Goal: Task Accomplishment & Management: Manage account settings

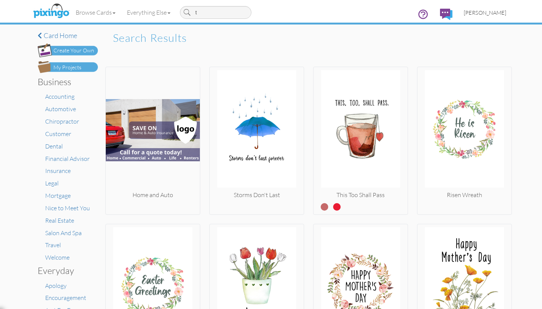
click at [478, 13] on span "[PERSON_NAME]" at bounding box center [485, 12] width 43 height 6
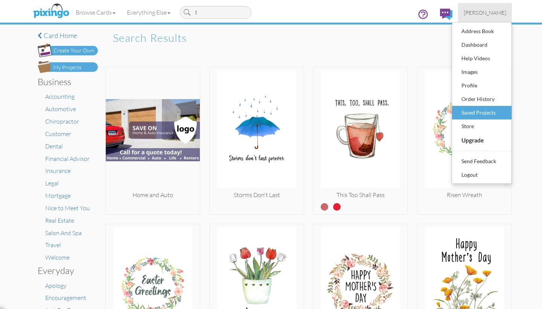
click at [477, 112] on div "Saved Projects" at bounding box center [482, 112] width 44 height 11
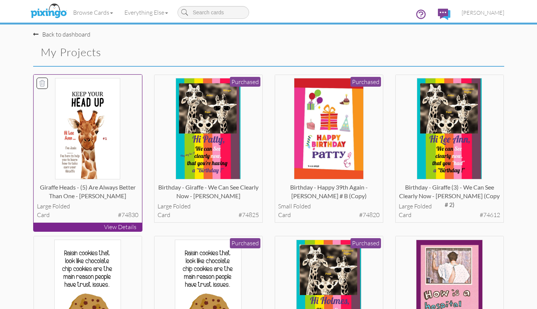
click at [93, 227] on p "View Details" at bounding box center [88, 227] width 108 height 9
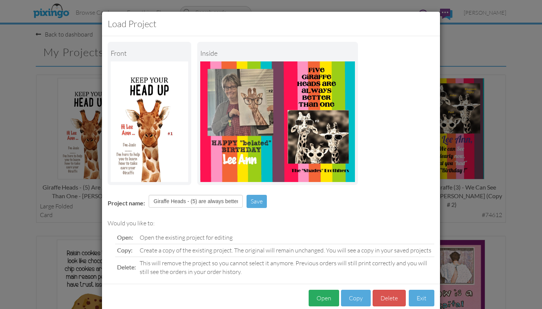
click at [317, 294] on button "Open" at bounding box center [324, 298] width 31 height 17
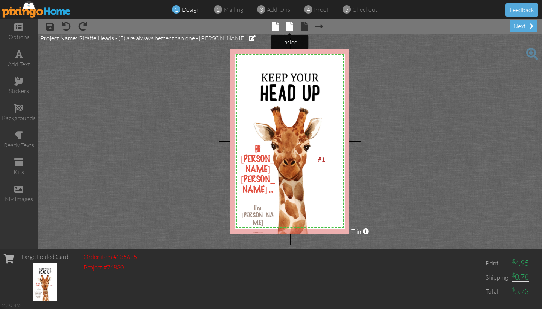
click at [290, 28] on span at bounding box center [290, 26] width 7 height 9
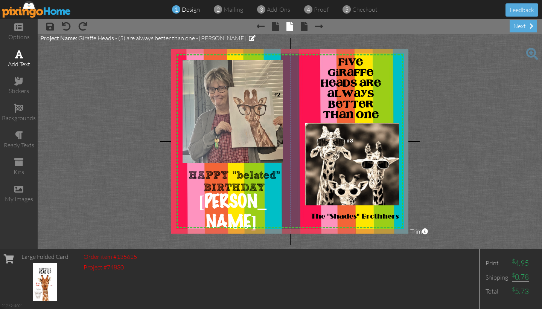
click at [22, 60] on div "add text" at bounding box center [19, 64] width 38 height 9
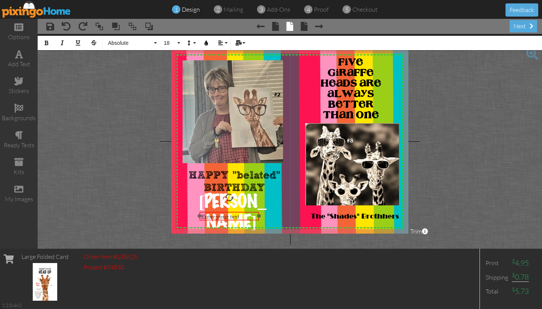
drag, startPoint x: 228, startPoint y: 199, endPoint x: 230, endPoint y: 211, distance: 12.6
click at [230, 211] on div at bounding box center [229, 216] width 63 height 13
click at [47, 44] on icon "button" at bounding box center [46, 42] width 5 height 5
click at [46, 42] on icon "button" at bounding box center [46, 42] width 5 height 5
click at [156, 43] on button "Absolute" at bounding box center [131, 43] width 54 height 14
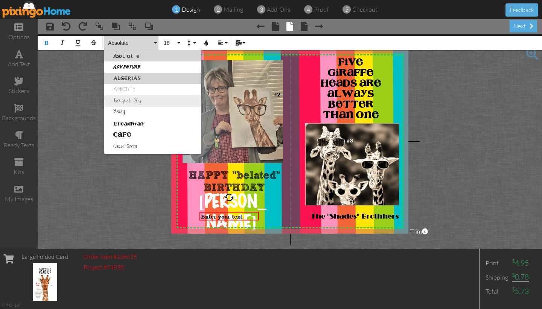
drag, startPoint x: 173, startPoint y: 80, endPoint x: 173, endPoint y: 105, distance: 25.2
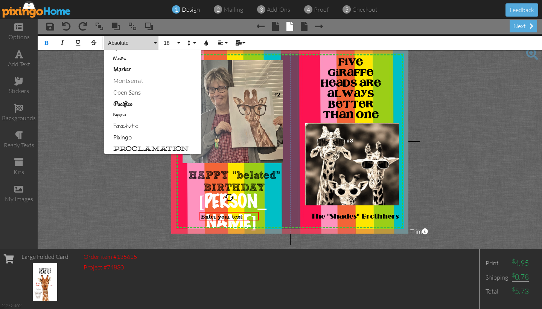
scroll to position [347, 0]
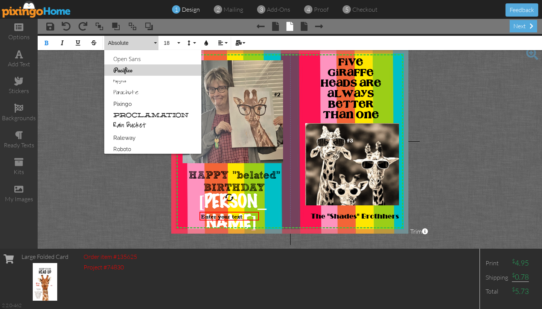
click at [119, 70] on link "Pacifico" at bounding box center [152, 69] width 97 height 11
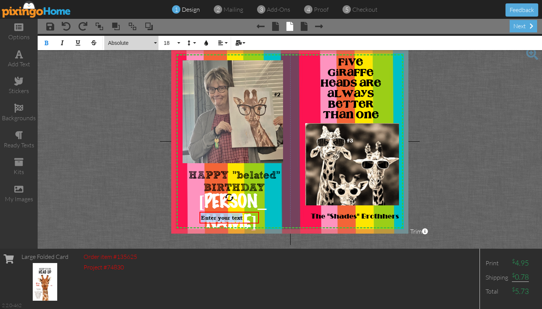
click at [154, 43] on button "Absolute" at bounding box center [131, 43] width 54 height 14
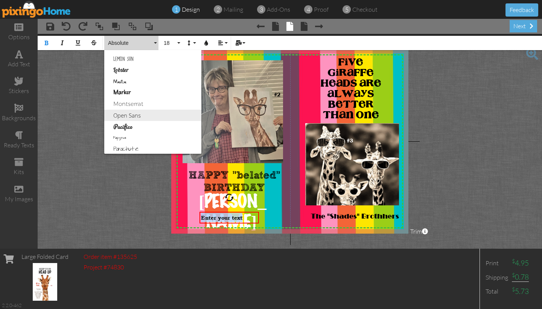
scroll to position [293, 0]
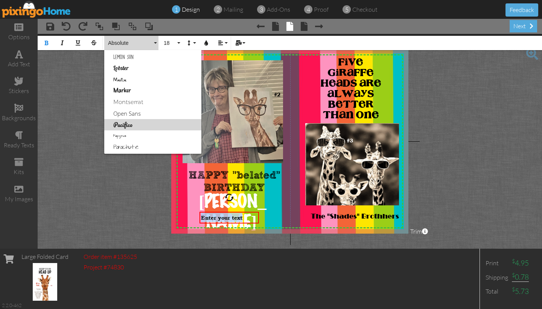
click at [123, 125] on link "Pacifico" at bounding box center [152, 124] width 97 height 11
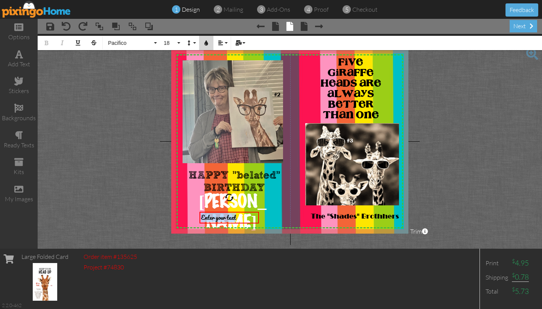
click at [206, 44] on icon "button" at bounding box center [206, 42] width 5 height 5
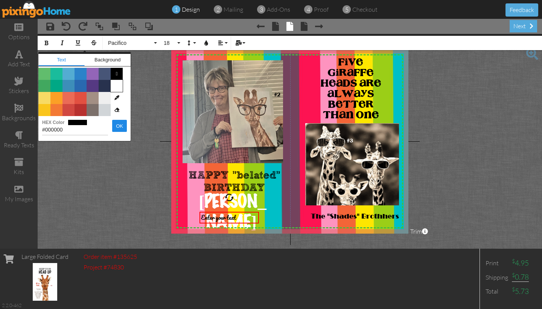
click at [117, 85] on span "Color #FFFFFF" at bounding box center [117, 86] width 12 height 12
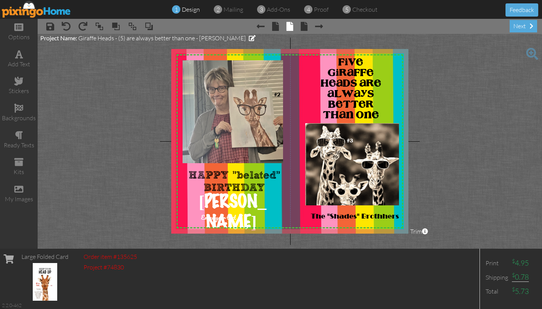
click at [111, 124] on project-studio-wrapper "X X X X X X X X X X X X X X X X X X X X X X X X X X X X X X X X X X X X X X X X…" at bounding box center [290, 141] width 505 height 215
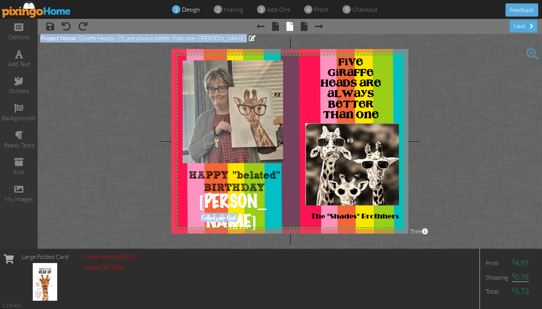
click at [120, 122] on project-studio-wrapper "X X X X X X X X X X X X X X X X X X X X X X X X X X X X X X X X X X X X X X X X…" at bounding box center [290, 141] width 505 height 215
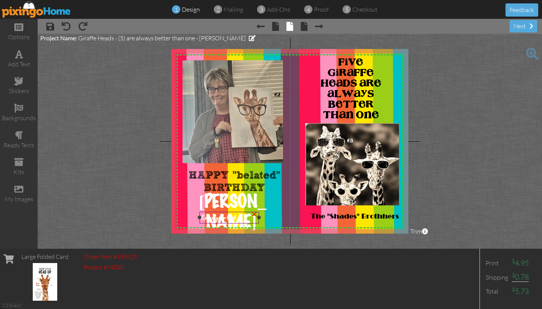
click at [235, 219] on span "Enter your text" at bounding box center [218, 217] width 35 height 9
click at [235, 218] on span "Enter your text" at bounding box center [218, 217] width 35 height 9
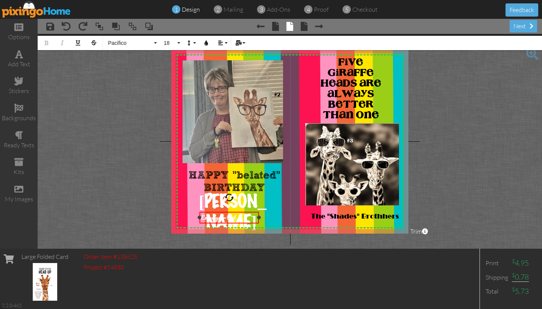
click at [236, 218] on div "Enter your text" at bounding box center [229, 217] width 57 height 9
drag, startPoint x: 201, startPoint y: 217, endPoint x: 206, endPoint y: 225, distance: 9.0
click at [207, 226] on span "Enter All our blessings to" at bounding box center [227, 222] width 52 height 18
click at [179, 43] on button "18" at bounding box center [171, 43] width 22 height 14
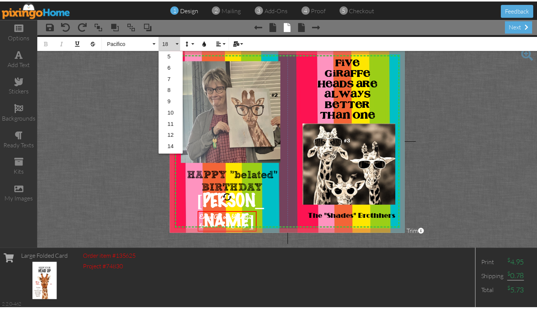
scroll to position [67, 0]
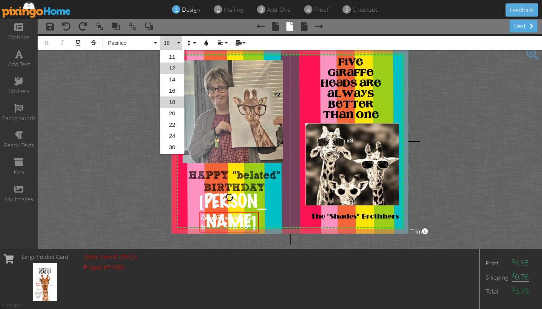
click at [173, 68] on link "12" at bounding box center [172, 68] width 24 height 11
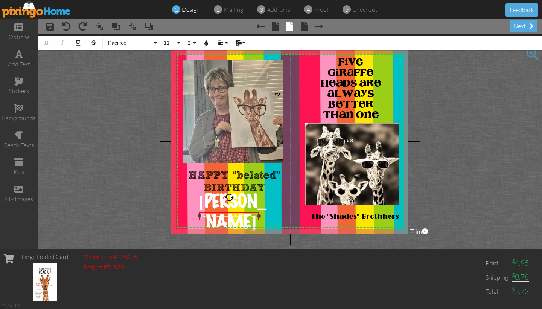
click at [241, 215] on div "Enter All our blessings to" at bounding box center [229, 216] width 57 height 6
click at [207, 43] on icon "button" at bounding box center [206, 42] width 5 height 5
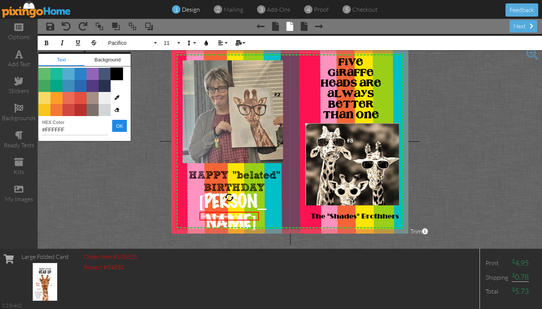
click at [115, 76] on span "Color #000000" at bounding box center [117, 74] width 12 height 12
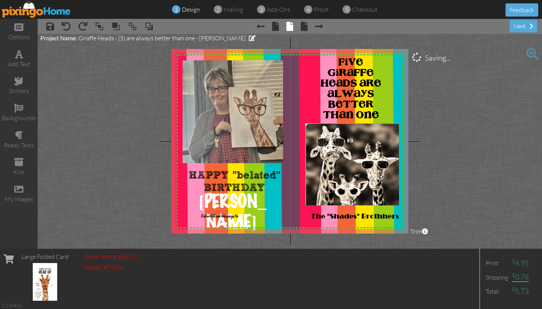
click at [101, 131] on project-studio-wrapper "X X X X X X X X X X X X X X X X X X X X X X X X X X X X X X X X X X X X X X X X…" at bounding box center [290, 141] width 505 height 215
click at [210, 217] on span "Enter All our blessings to" at bounding box center [219, 216] width 37 height 6
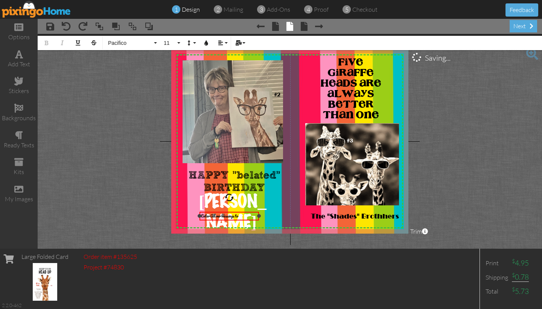
click at [211, 215] on span "Enter All our blessings to" at bounding box center [219, 216] width 37 height 6
click at [202, 216] on span "All our love and blessings to you ..." at bounding box center [225, 216] width 48 height 6
click at [226, 43] on button "Align" at bounding box center [222, 43] width 14 height 14
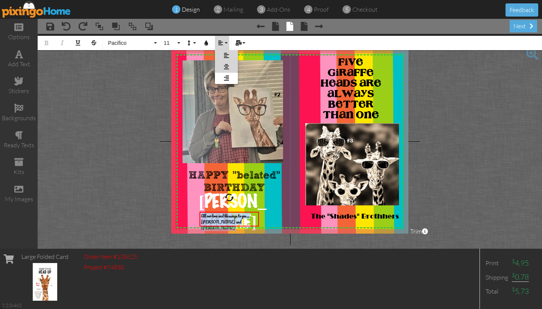
click at [226, 66] on icon at bounding box center [226, 67] width 5 height 6
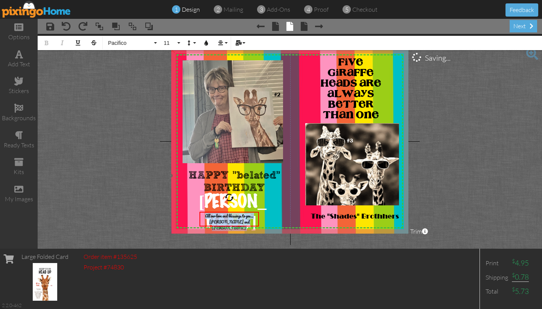
click at [174, 80] on img at bounding box center [300, 174] width 260 height 260
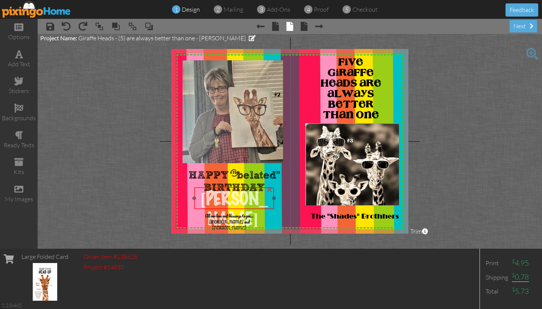
click at [230, 187] on div at bounding box center [234, 198] width 84 height 26
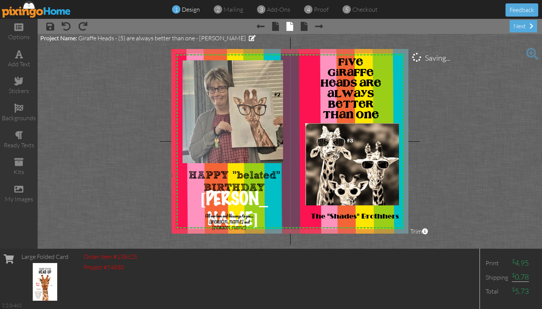
click at [176, 186] on img at bounding box center [300, 174] width 260 height 260
drag, startPoint x: 226, startPoint y: 212, endPoint x: 230, endPoint y: 209, distance: 4.1
click at [230, 209] on div "All our love and blessings to you ... [PERSON_NAME] and [PERSON_NAME]" at bounding box center [233, 219] width 60 height 21
click at [470, 148] on project-studio-wrapper "X X X X X X X X X X X X X X X X X X X X X X X X X X X X X X X X X X X X X X X X…" at bounding box center [290, 141] width 505 height 215
click at [531, 53] on span at bounding box center [533, 54] width 12 height 12
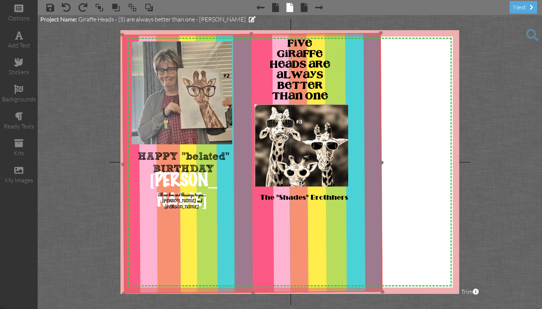
drag, startPoint x: 379, startPoint y: 282, endPoint x: 382, endPoint y: 290, distance: 8.1
click at [382, 290] on img at bounding box center [252, 163] width 260 height 260
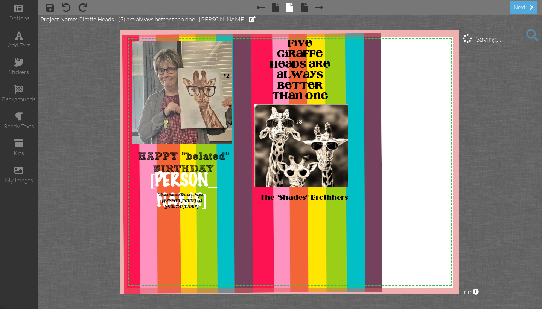
click at [527, 191] on project-studio-wrapper "X X X X X X X X X X X X X X X X X X X X X X X X X X X X X X X X X X X X X X X X…" at bounding box center [290, 162] width 505 height 294
click at [532, 34] on span at bounding box center [533, 35] width 12 height 12
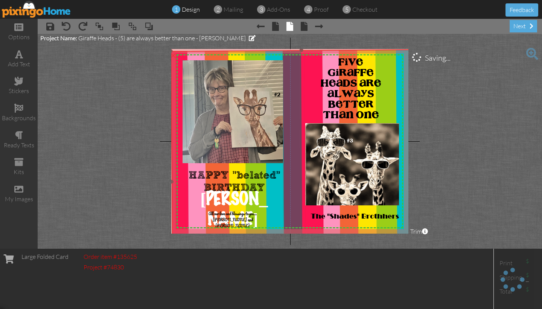
drag, startPoint x: 172, startPoint y: 54, endPoint x: 170, endPoint y: 44, distance: 10.1
click at [170, 44] on project-studio-wrapper "X X X X X X X X X X X X X X X X X X X X X X X X X X X X X X X X X X X X X X X X…" at bounding box center [290, 141] width 505 height 215
click at [172, 49] on div at bounding box center [170, 51] width 4 height 4
click at [170, 46] on project-studio-wrapper "X X X X X X X X X X X X X X X X X X X X X X X X X X X X X X X X X X X X X X X X…" at bounding box center [290, 141] width 505 height 215
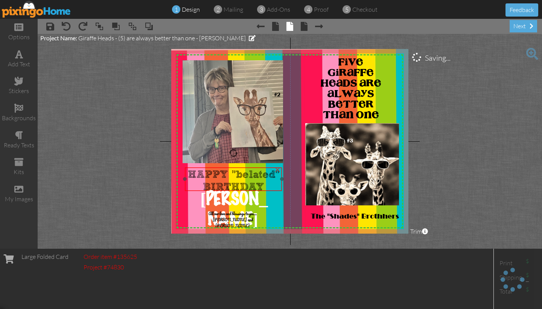
click at [186, 185] on div "HAPPY "belated" BIRTHDAY" at bounding box center [233, 181] width 97 height 28
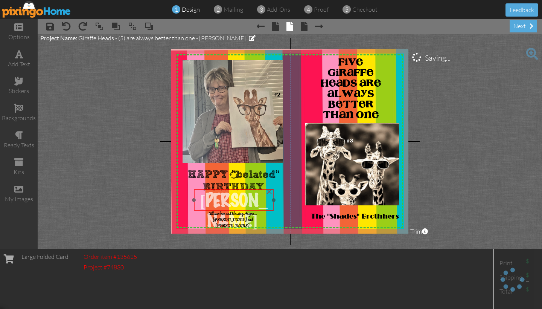
click at [194, 205] on div "[PERSON_NAME]" at bounding box center [234, 211] width 80 height 44
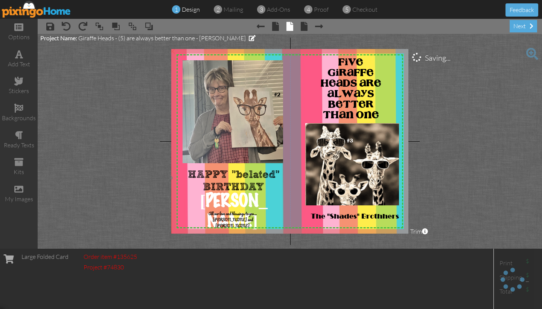
drag, startPoint x: 182, startPoint y: 195, endPoint x: 182, endPoint y: 191, distance: 3.8
click at [182, 191] on img at bounding box center [301, 176] width 263 height 263
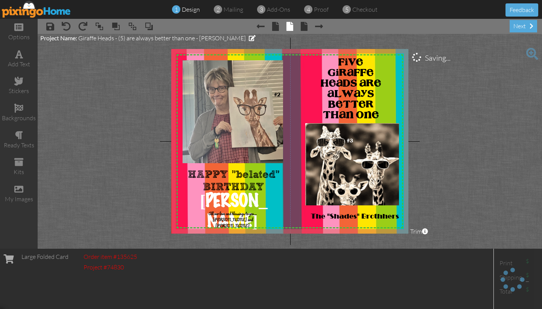
click at [153, 170] on project-studio-wrapper "X X X X X X X X X X X X X X X X X X X X X X X X X X X X X X X X X X X X X X X X…" at bounding box center [290, 141] width 505 height 215
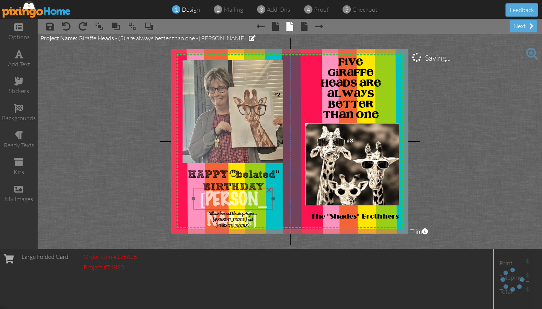
click at [234, 187] on div at bounding box center [234, 199] width 84 height 26
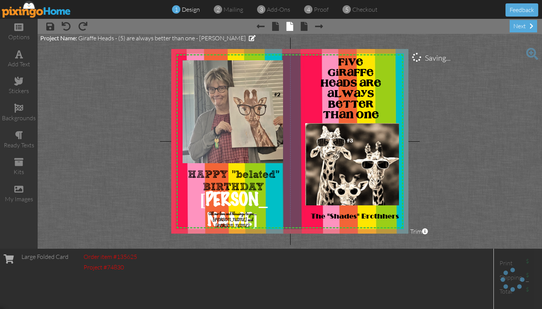
click at [493, 170] on project-studio-wrapper "X X X X X X X X X X X X X X X X X X X X X X X X X X X X X X X X X X X X X X X X…" at bounding box center [290, 141] width 505 height 215
click at [276, 28] on span at bounding box center [275, 26] width 7 height 9
click at [52, 27] on span at bounding box center [50, 26] width 8 height 9
click at [52, 26] on span at bounding box center [50, 26] width 8 height 9
click at [234, 208] on div at bounding box center [233, 216] width 63 height 19
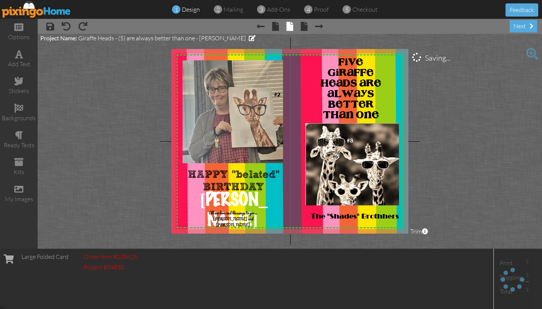
click at [146, 165] on project-studio-wrapper "X X X X X X X X X X X X X X X X X X X X X X X X X X X X X X X X X X X X X X X X…" at bounding box center [290, 141] width 505 height 215
click at [51, 29] on span at bounding box center [50, 26] width 8 height 9
click at [42, 13] on img at bounding box center [36, 9] width 69 height 17
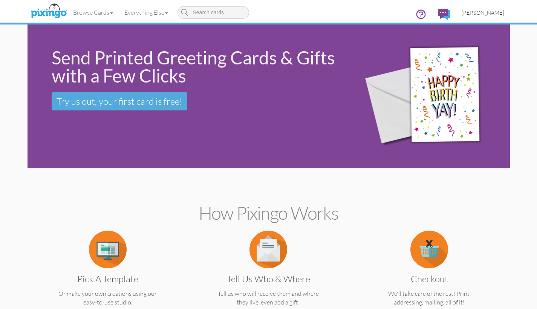
click at [475, 12] on span "[PERSON_NAME]" at bounding box center [482, 12] width 43 height 6
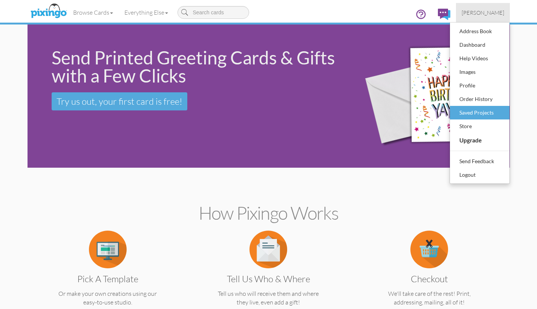
click at [469, 112] on div "Saved Projects" at bounding box center [479, 112] width 44 height 11
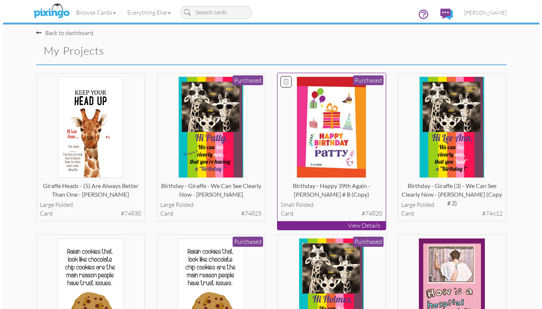
scroll to position [7, 0]
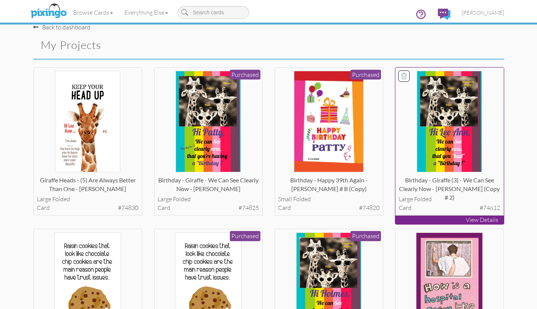
click at [447, 219] on p "View Details" at bounding box center [449, 219] width 108 height 9
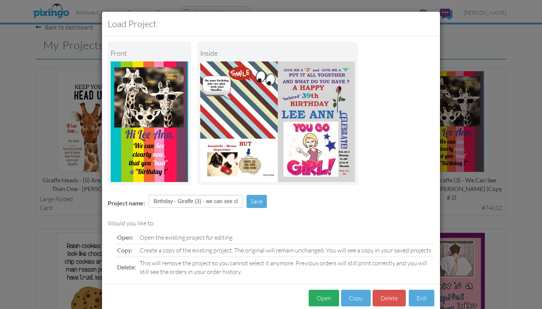
click at [323, 296] on button "Open" at bounding box center [324, 298] width 31 height 17
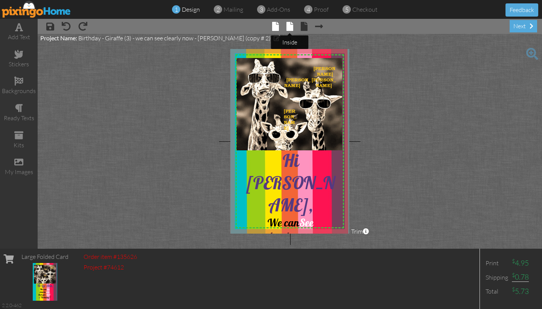
click at [290, 27] on span at bounding box center [290, 26] width 7 height 9
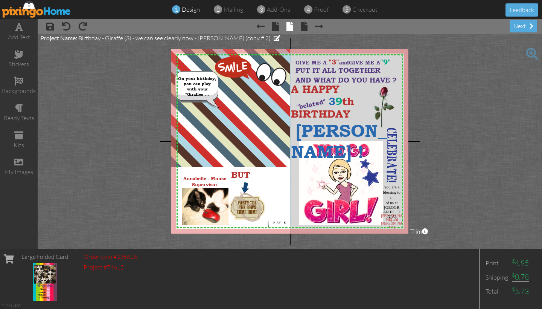
click at [533, 52] on span at bounding box center [533, 54] width 12 height 12
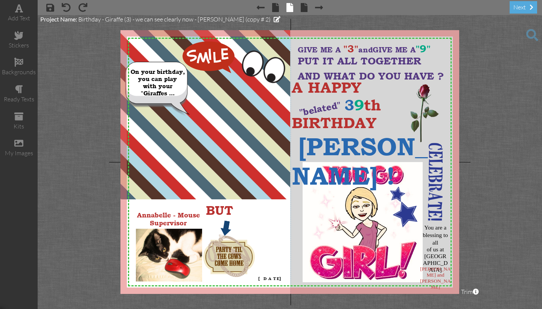
click at [530, 32] on span at bounding box center [533, 35] width 12 height 12
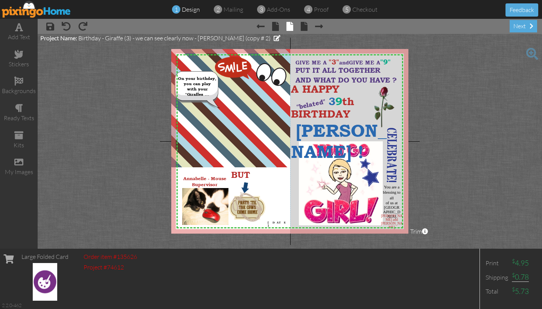
click at [43, 13] on img at bounding box center [36, 9] width 69 height 17
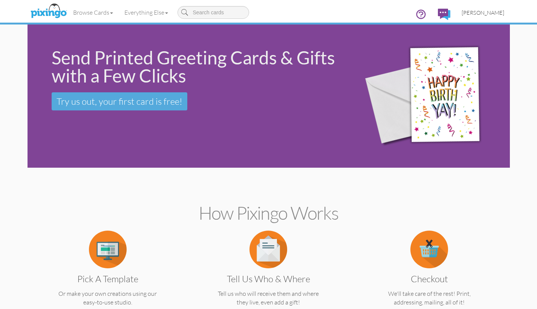
click at [481, 12] on span "[PERSON_NAME]" at bounding box center [482, 12] width 43 height 6
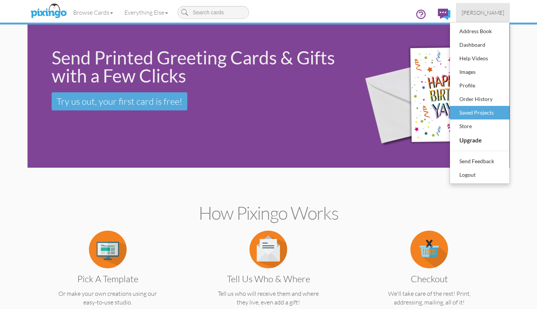
click at [470, 113] on div "Saved Projects" at bounding box center [479, 112] width 44 height 11
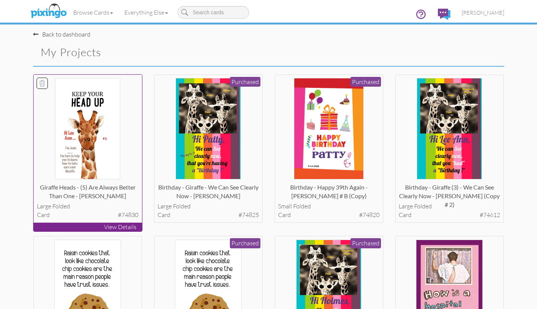
click at [94, 225] on p "View Details" at bounding box center [88, 227] width 108 height 9
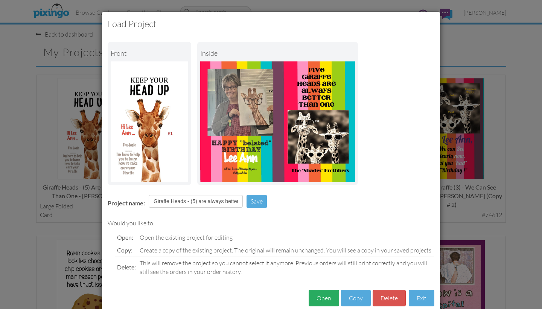
click at [321, 298] on button "Open" at bounding box center [324, 298] width 31 height 17
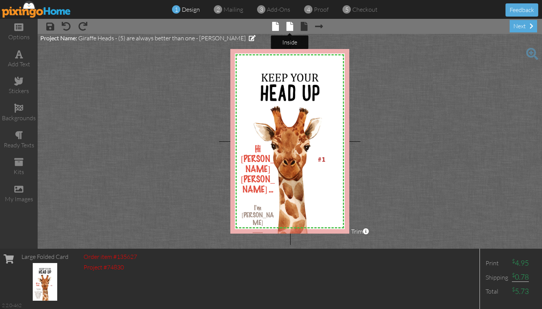
click at [290, 28] on span at bounding box center [290, 26] width 7 height 9
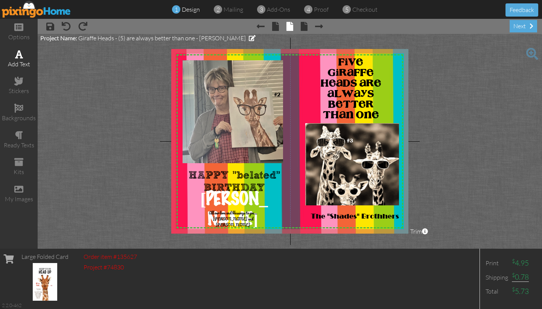
click at [17, 62] on div "add text" at bounding box center [19, 64] width 38 height 9
click at [148, 128] on project-studio-wrapper "X X X X X X X X X X X X X X X X X X X X X X X X X X X X X X X X X X X X X X X X…" at bounding box center [290, 141] width 505 height 215
click at [21, 53] on span at bounding box center [19, 54] width 8 height 9
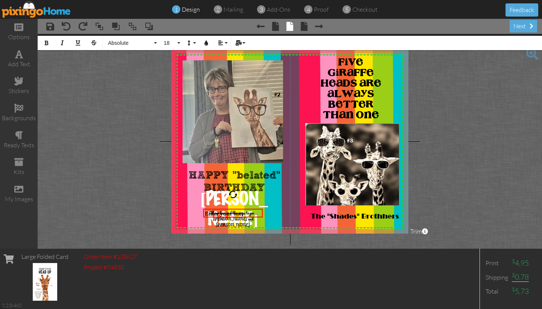
click at [82, 72] on project-studio-wrapper "X X X X X X X X X X X X X X X X X X X X X X X X X X X X X X X X X X X X X X X X…" at bounding box center [290, 141] width 505 height 215
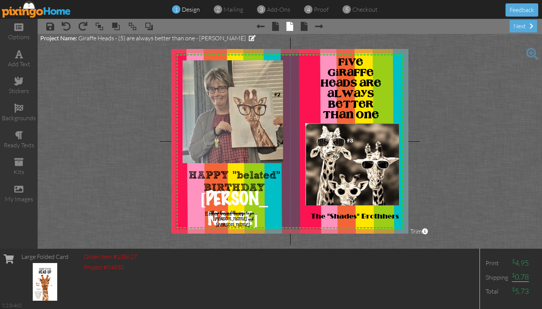
drag, startPoint x: 206, startPoint y: 209, endPoint x: 115, endPoint y: 185, distance: 93.8
click at [115, 185] on project-studio-wrapper "X X X X X X X X X X X X X X X X X X X X X X X X X X X X X X X X X X X X X X X X…" at bounding box center [290, 141] width 505 height 215
drag, startPoint x: 209, startPoint y: 209, endPoint x: 115, endPoint y: 195, distance: 95.6
click at [115, 195] on project-studio-wrapper "X X X X X X X X X X X X X X X X X X X X X X X X X X X X X X X X X X X X X X X X…" at bounding box center [290, 141] width 505 height 215
click at [117, 195] on project-studio-wrapper "X X X X X X X X X X X X X X X X X X X X X X X X X X X X X X X X X X X X X X X X…" at bounding box center [290, 141] width 505 height 215
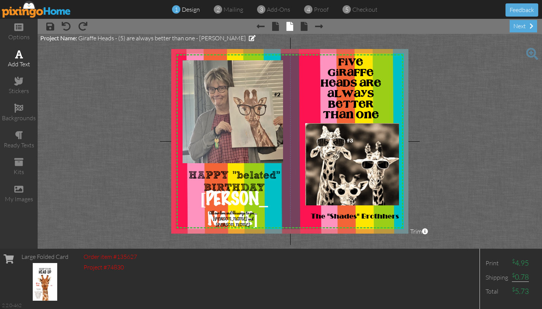
click at [20, 54] on span at bounding box center [19, 54] width 8 height 9
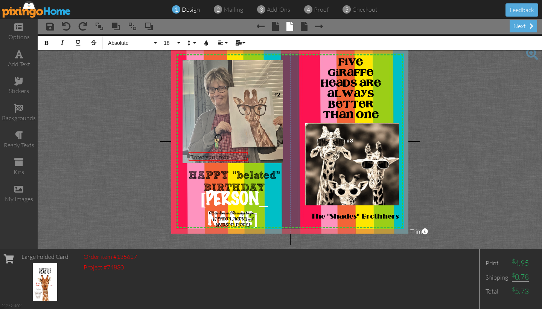
drag, startPoint x: 209, startPoint y: 208, endPoint x: 195, endPoint y: 152, distance: 58.4
click at [195, 152] on div at bounding box center [218, 156] width 63 height 13
click at [229, 157] on span "Enter your text" at bounding box center [209, 156] width 38 height 7
drag, startPoint x: 248, startPoint y: 156, endPoint x: 232, endPoint y: 155, distance: 15.5
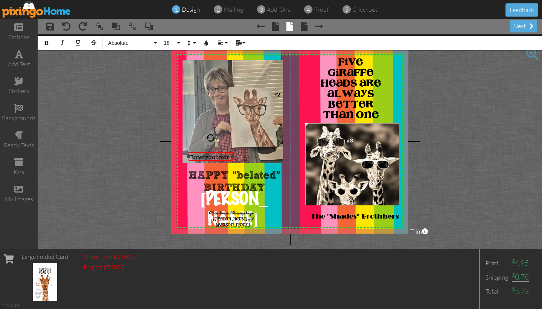
click at [232, 155] on div at bounding box center [233, 156] width 4 height 4
click at [45, 43] on icon "button" at bounding box center [46, 42] width 5 height 5
click at [179, 43] on button "18" at bounding box center [171, 43] width 22 height 14
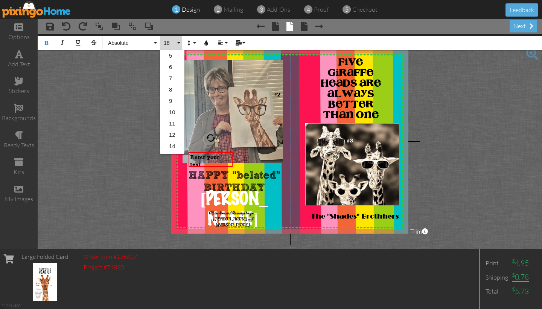
scroll to position [67, 0]
click at [172, 67] on link "12" at bounding box center [172, 68] width 24 height 11
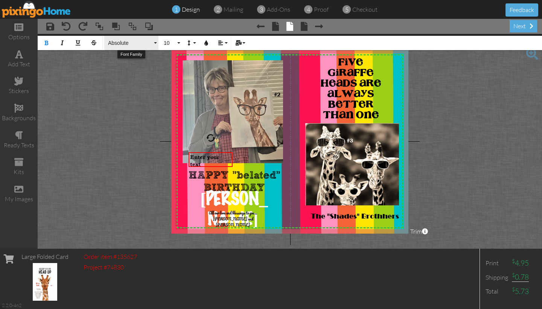
click at [157, 43] on button "Absolute" at bounding box center [131, 43] width 54 height 14
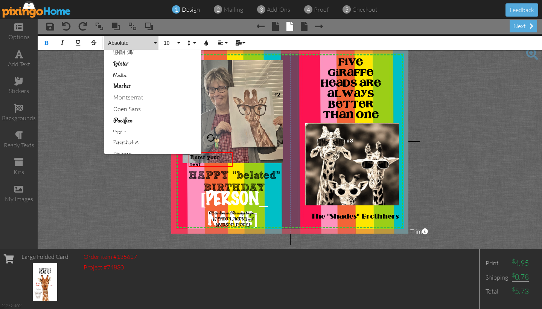
scroll to position [303, 0]
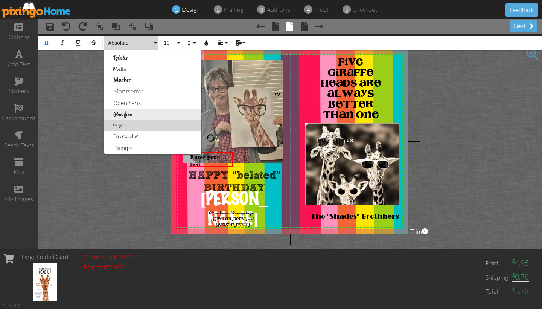
drag, startPoint x: 195, startPoint y: 65, endPoint x: 186, endPoint y: 111, distance: 46.8
click at [186, 111] on ul "Absolute Adventure Algerian Aphrodite Bouquet Sky Breezy Broadway Cafe Casual S…" at bounding box center [152, 35] width 97 height 576
drag, startPoint x: 187, startPoint y: 110, endPoint x: 188, endPoint y: 115, distance: 5.1
click at [188, 115] on link "Pacifico" at bounding box center [152, 113] width 97 height 11
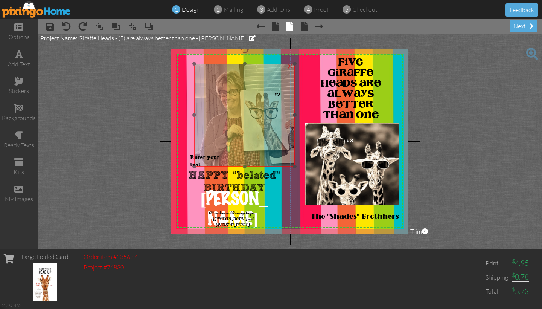
drag, startPoint x: 191, startPoint y: 115, endPoint x: 203, endPoint y: 119, distance: 12.5
click at [203, 119] on img at bounding box center [244, 115] width 101 height 103
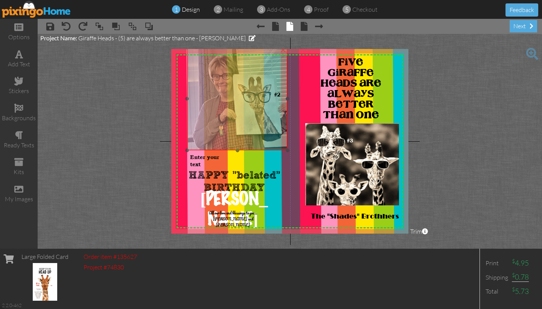
drag, startPoint x: 198, startPoint y: 113, endPoint x: 191, endPoint y: 97, distance: 17.9
click at [191, 97] on img at bounding box center [237, 98] width 101 height 103
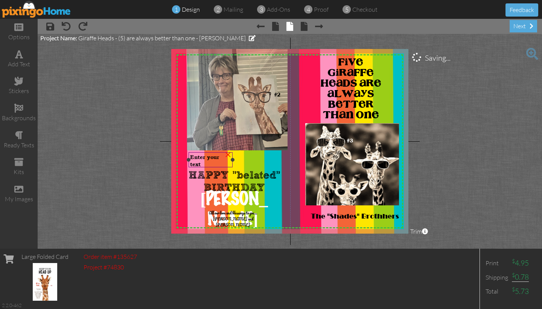
click at [199, 162] on span "Enter your text" at bounding box center [204, 161] width 29 height 14
click at [200, 162] on span "Enter your text" at bounding box center [204, 161] width 29 height 14
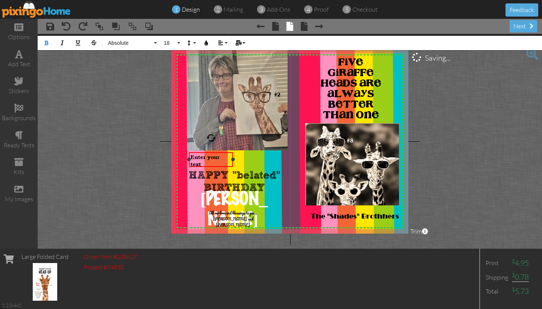
click at [200, 162] on span "Enter your text" at bounding box center [205, 161] width 29 height 14
click at [203, 163] on div "Enter your text" at bounding box center [211, 160] width 41 height 14
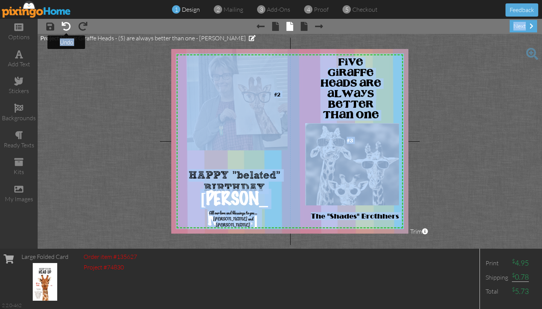
click at [68, 27] on span at bounding box center [66, 26] width 9 height 9
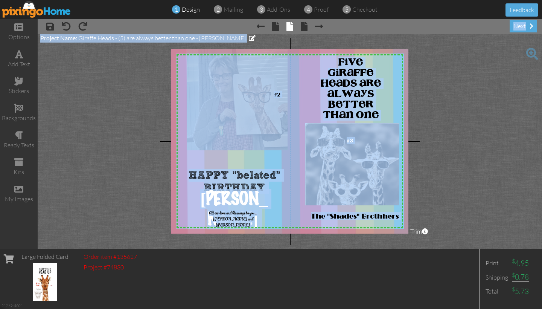
click at [57, 72] on project-studio-wrapper "X X X X X X X X X X X X X X X X X X X X X X X X X X X X X X X X X X X X X X X X…" at bounding box center [290, 141] width 505 height 215
click at [69, 76] on project-studio-wrapper "X X X X X X X X X X X X X X X X X X X X X X X X X X X X X X X X X X X X X X X X…" at bounding box center [290, 141] width 505 height 215
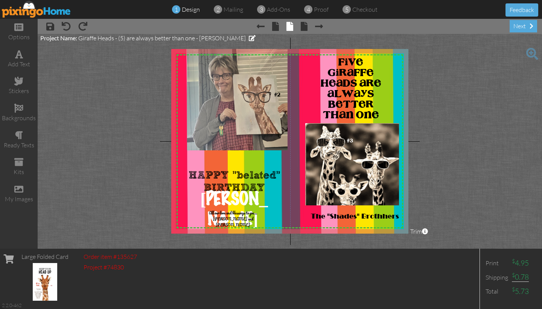
click at [125, 65] on project-studio-wrapper "X X X X X X X X X X X X X X X X X X X X X X X X X X X X X X X X X X X X X X X X…" at bounding box center [290, 141] width 505 height 215
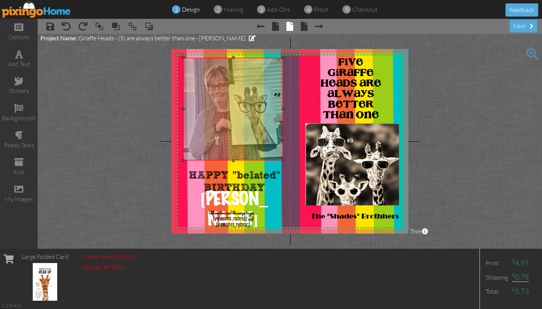
drag, startPoint x: 196, startPoint y: 83, endPoint x: 191, endPoint y: 93, distance: 11.0
click at [191, 93] on img at bounding box center [233, 109] width 101 height 103
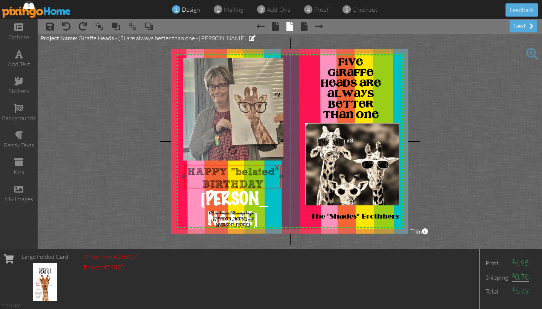
click at [229, 164] on div at bounding box center [232, 177] width 101 height 28
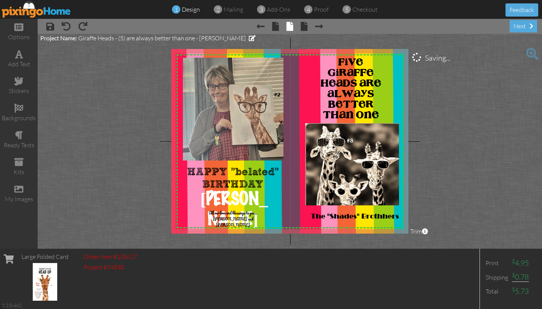
click at [130, 136] on project-studio-wrapper "X X X X X X X X X X X X X X X X X X X X X X X X X X X X X X X X X X X X X X X X…" at bounding box center [290, 141] width 505 height 215
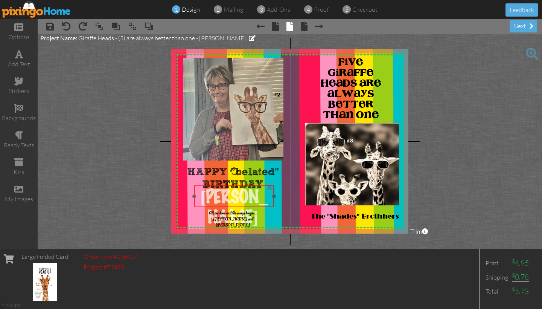
click at [231, 186] on div "[PERSON_NAME]" at bounding box center [234, 207] width 80 height 44
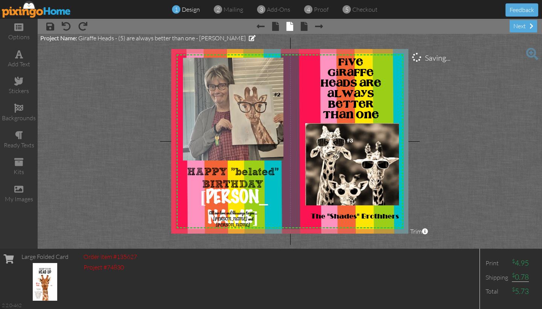
click at [163, 178] on project-studio-wrapper "X X X X X X X X X X X X X X X X X X X X X X X X X X X X X X X X X X X X X X X X…" at bounding box center [290, 141] width 505 height 215
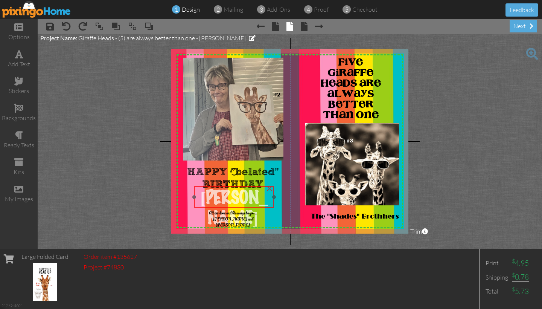
click at [229, 187] on div "[PERSON_NAME]" at bounding box center [234, 208] width 80 height 44
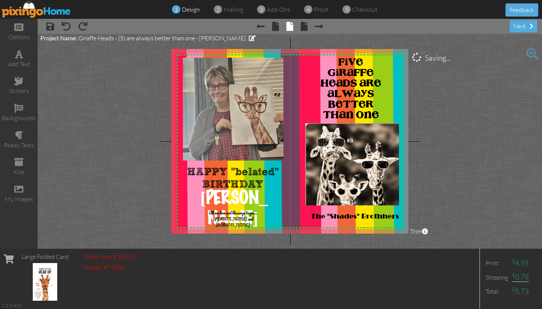
click at [165, 176] on project-studio-wrapper "X X X X X X X X X X X X X X X X X X X X X X X X X X X X X X X X X X X X X X X X…" at bounding box center [290, 141] width 505 height 215
click at [17, 58] on span at bounding box center [19, 54] width 8 height 9
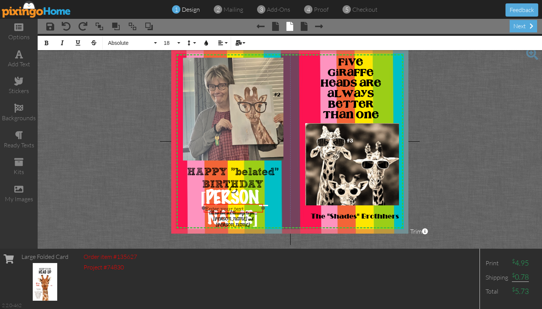
drag, startPoint x: 236, startPoint y: 209, endPoint x: 237, endPoint y: 204, distance: 4.9
click at [237, 204] on div "Enter your text" at bounding box center [234, 209] width 60 height 10
click at [246, 208] on div "Enter your text" at bounding box center [233, 208] width 57 height 7
click at [179, 43] on button "18" at bounding box center [171, 43] width 22 height 14
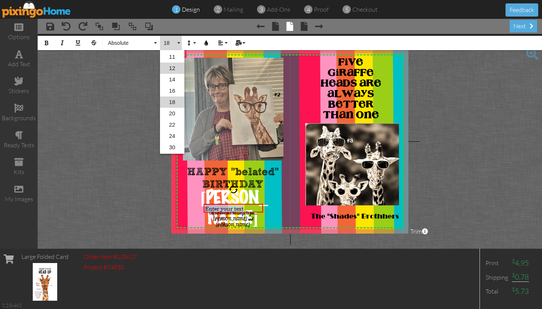
click at [173, 68] on link "12" at bounding box center [172, 68] width 24 height 11
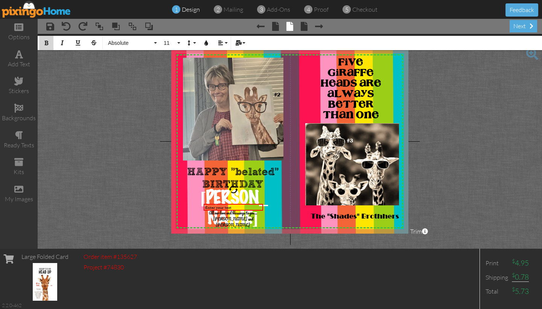
click at [47, 44] on icon "button" at bounding box center [46, 42] width 5 height 5
drag, startPoint x: 262, startPoint y: 206, endPoint x: 230, endPoint y: 204, distance: 32.1
click at [230, 204] on div "[DATE] ×" at bounding box center [217, 207] width 27 height 7
drag, startPoint x: 217, startPoint y: 210, endPoint x: 192, endPoint y: 226, distance: 29.0
click at [192, 226] on div "[DATE]" at bounding box center [193, 224] width 27 height 8
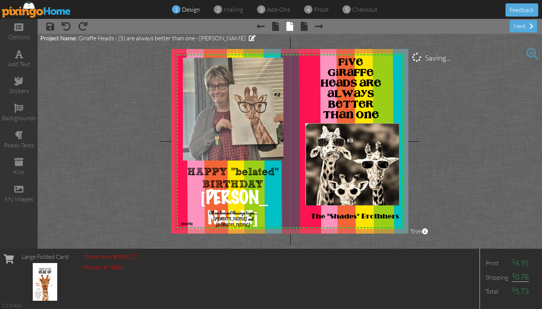
click at [150, 205] on project-studio-wrapper "X X X X X X X X X X X X X X X X X X X X X X X X X X X X X X X X X X X X X X X X…" at bounding box center [290, 141] width 505 height 215
drag, startPoint x: 216, startPoint y: 208, endPoint x: 236, endPoint y: 210, distance: 20.1
click at [236, 210] on div at bounding box center [252, 218] width 63 height 19
click at [426, 188] on project-studio-wrapper "X X X X X X X X X X X X X X X X X X X X X X X X X X X X X X X X X X X X X X X X…" at bounding box center [290, 141] width 505 height 215
click at [20, 55] on span at bounding box center [19, 54] width 8 height 9
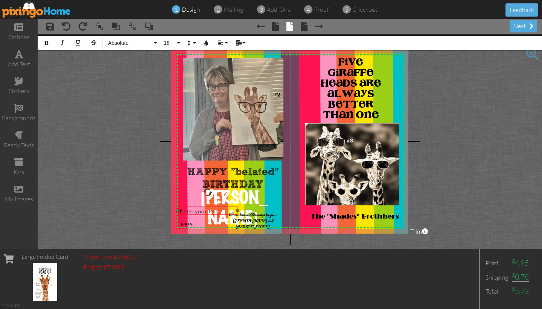
drag, startPoint x: 220, startPoint y: 220, endPoint x: 219, endPoint y: 206, distance: 13.6
click at [219, 206] on div "Enter your text" at bounding box center [208, 211] width 60 height 10
click at [220, 211] on div "Enter your text" at bounding box center [208, 211] width 57 height 7
click at [46, 43] on icon "button" at bounding box center [46, 42] width 5 height 5
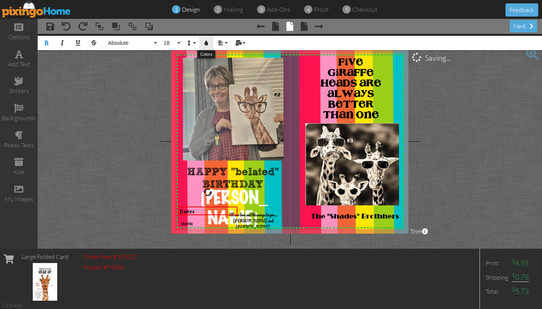
click at [206, 44] on icon "button" at bounding box center [206, 42] width 5 height 5
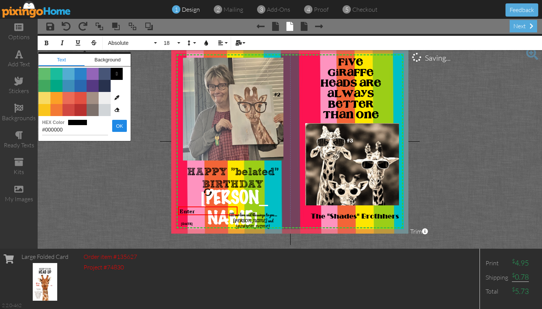
click at [127, 76] on div "Color #61BD6D Color #1ABC9C Color #54ACD2 Color #2C82C9 Color #9365B8 Color #47…" at bounding box center [84, 92] width 92 height 48
click at [124, 126] on button "OK" at bounding box center [119, 126] width 15 height 12
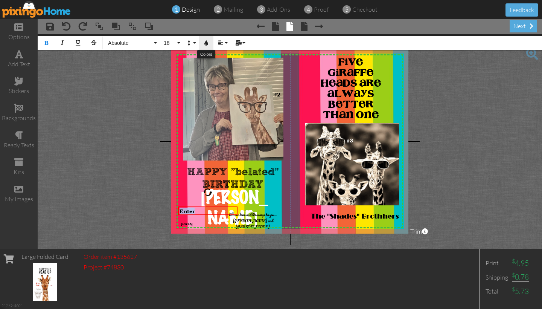
click at [208, 43] on icon "button" at bounding box center [206, 42] width 5 height 5
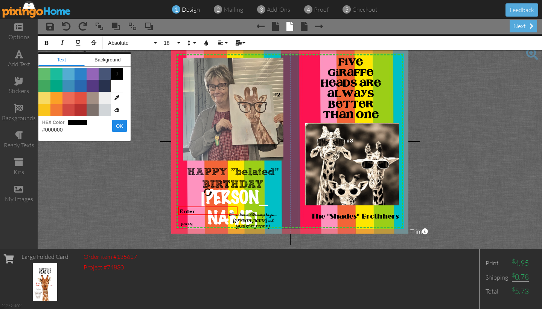
click at [118, 85] on span "Color #FFFFFF" at bounding box center [117, 86] width 12 height 12
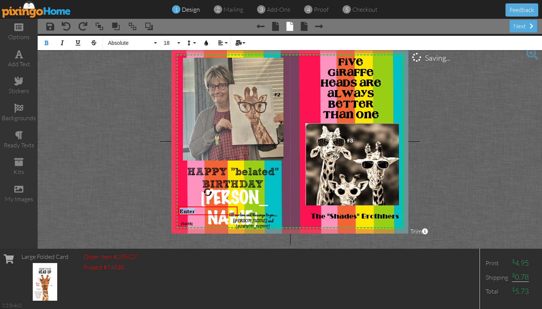
click at [112, 90] on project-studio-wrapper "X X X X X X X X X X X X X X X X X X X X X X X X X X X X X X X X X X X X X X X X…" at bounding box center [290, 141] width 505 height 215
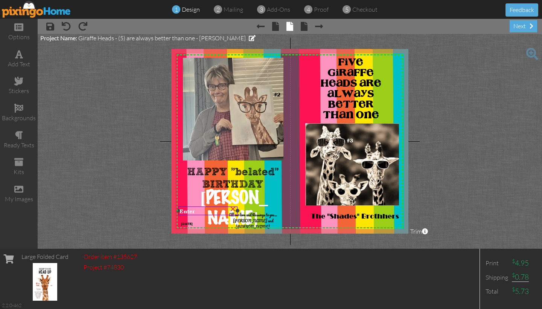
click at [199, 209] on div "Enter" at bounding box center [208, 211] width 57 height 7
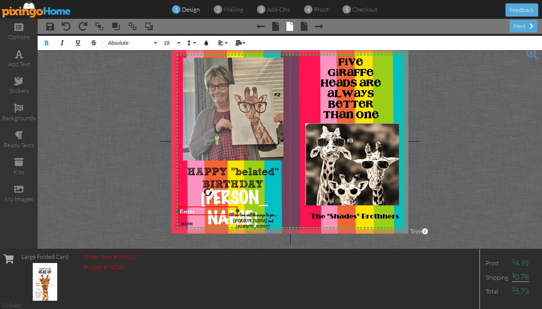
click at [199, 209] on div "Enter" at bounding box center [208, 211] width 57 height 7
click at [199, 211] on div "Enter" at bounding box center [208, 211] width 57 height 7
drag, startPoint x: 237, startPoint y: 211, endPoint x: 188, endPoint y: 210, distance: 49.0
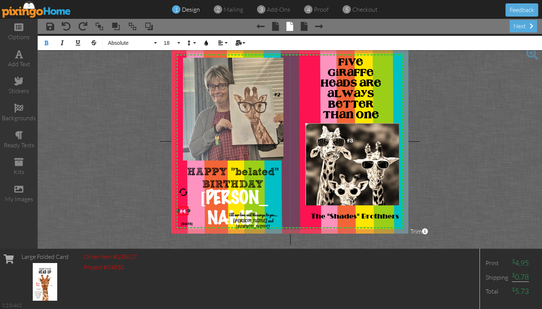
click at [188, 210] on div at bounding box center [189, 211] width 4 height 4
drag, startPoint x: 183, startPoint y: 215, endPoint x: 348, endPoint y: 175, distance: 170.5
click at [348, 175] on div "#4" at bounding box center [349, 171] width 11 height 10
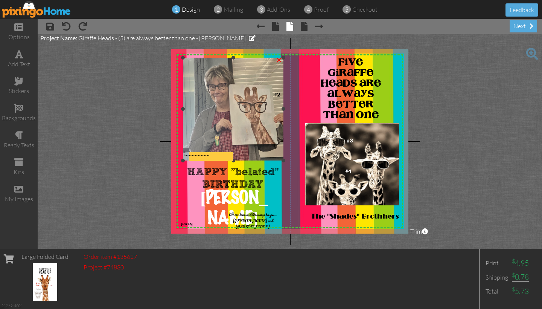
drag, startPoint x: 209, startPoint y: 156, endPoint x: 183, endPoint y: 150, distance: 27.3
click at [85, 27] on span at bounding box center [82, 26] width 9 height 9
click at [66, 25] on span at bounding box center [66, 26] width 9 height 9
click at [87, 69] on project-studio-wrapper "X X X X X X X X X X X X X X X X X X X X X X X X X X X X X X X X X X X X X X X X…" at bounding box center [290, 141] width 505 height 215
click at [66, 29] on span at bounding box center [66, 26] width 9 height 9
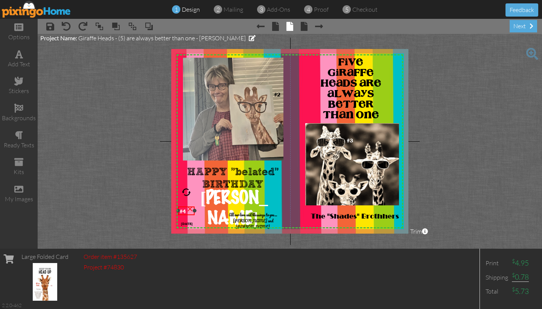
drag, startPoint x: 238, startPoint y: 211, endPoint x: 196, endPoint y: 211, distance: 42.9
click at [196, 211] on div at bounding box center [195, 211] width 4 height 4
drag, startPoint x: 183, startPoint y: 214, endPoint x: 350, endPoint y: 173, distance: 171.5
click at [350, 173] on span "#4" at bounding box center [349, 170] width 6 height 6
drag, startPoint x: 368, startPoint y: 174, endPoint x: 371, endPoint y: 169, distance: 6.0
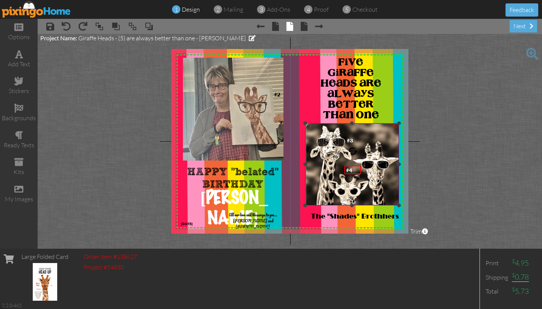
click at [370, 170] on img at bounding box center [352, 164] width 94 height 82
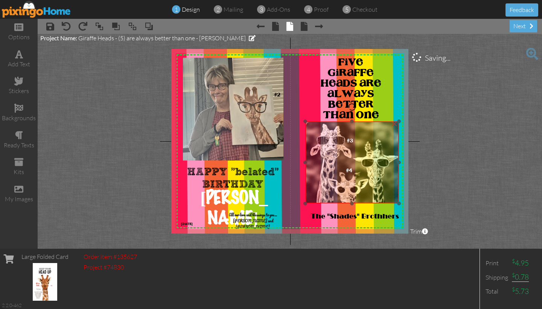
click at [356, 149] on img at bounding box center [352, 162] width 94 height 82
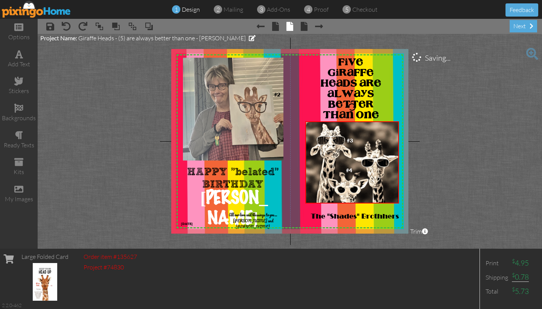
click at [474, 169] on project-studio-wrapper "X X X X X X X X X X X X X X X X X X X X X X X X X X X X X X X X X X X X X X X X…" at bounding box center [290, 141] width 505 height 215
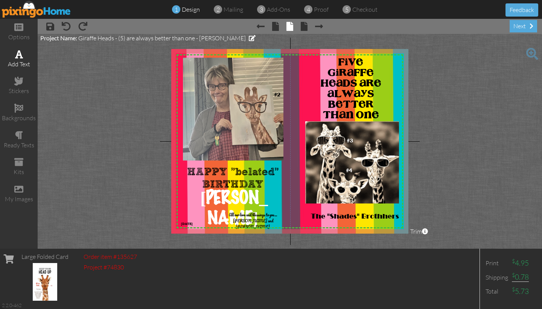
click at [18, 60] on div "add text" at bounding box center [19, 64] width 38 height 9
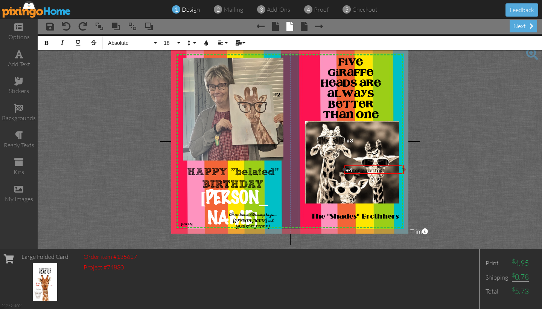
click at [387, 171] on div "Enter your text" at bounding box center [374, 169] width 57 height 7
drag, startPoint x: 404, startPoint y: 170, endPoint x: 394, endPoint y: 172, distance: 10.5
click at [396, 171] on div at bounding box center [397, 170] width 4 height 4
drag, startPoint x: 360, startPoint y: 165, endPoint x: 367, endPoint y: 181, distance: 17.2
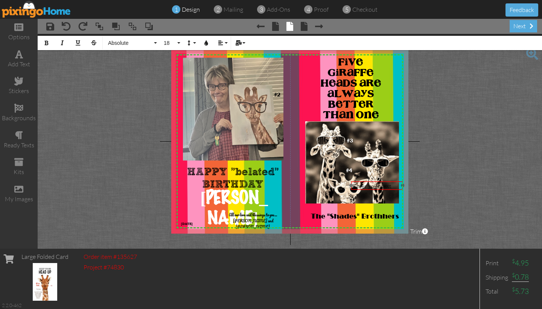
click at [367, 181] on div "Enter your text" at bounding box center [377, 186] width 52 height 10
click at [384, 186] on span "Enter your text" at bounding box center [372, 185] width 38 height 7
click at [393, 185] on div "Enter your text" at bounding box center [377, 185] width 49 height 7
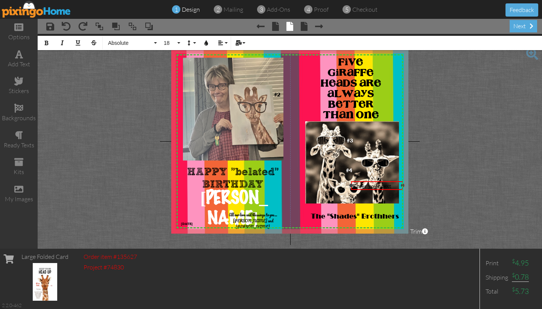
click at [393, 185] on div "Enter your text" at bounding box center [377, 185] width 49 height 7
click at [394, 185] on div "Enter your text" at bounding box center [377, 185] width 49 height 7
click at [396, 185] on div "Enter your text" at bounding box center [377, 185] width 49 height 7
click at [45, 44] on icon "button" at bounding box center [46, 42] width 5 height 5
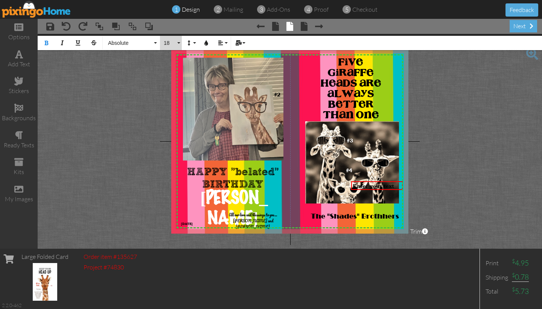
click at [179, 43] on button "18" at bounding box center [171, 43] width 22 height 14
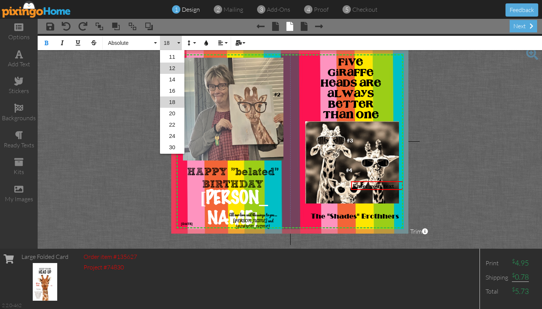
click at [175, 67] on link "12" at bounding box center [172, 68] width 24 height 11
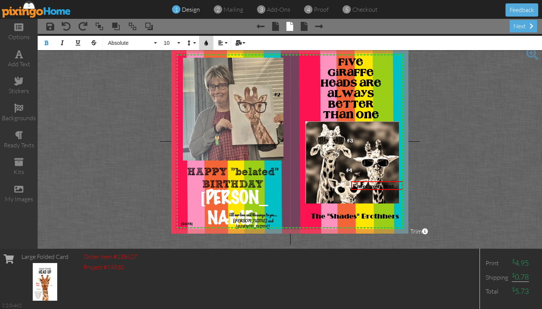
click at [207, 44] on icon "button" at bounding box center [206, 42] width 5 height 5
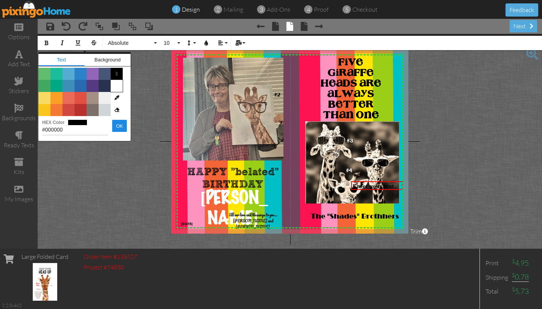
click at [115, 83] on span "Color #FFFFFF" at bounding box center [117, 86] width 12 height 12
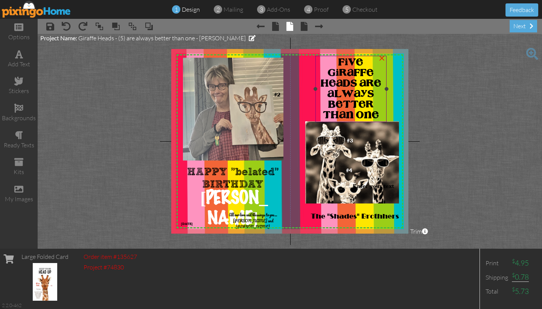
click at [349, 72] on span "FIVE GIRAFFE HEADS ARE ALWAYS BETTER THAN ONE" at bounding box center [351, 89] width 61 height 62
click at [394, 184] on div "×" at bounding box center [399, 183] width 12 height 12
click at [394, 184] on img at bounding box center [352, 162] width 94 height 82
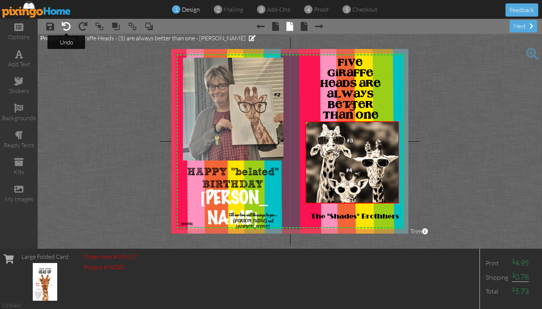
click at [65, 26] on span at bounding box center [66, 26] width 9 height 9
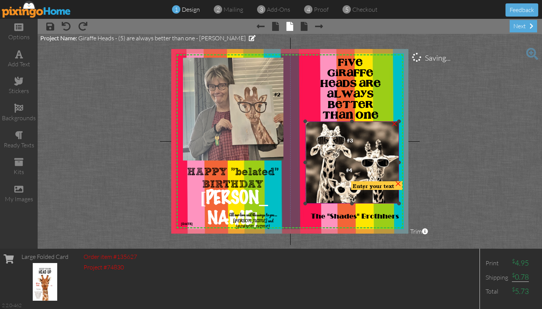
drag, startPoint x: 364, startPoint y: 188, endPoint x: 363, endPoint y: 196, distance: 7.7
click at [363, 196] on div "X X X X X X X X X X X X X X X X X X X X X X X X X X X X X X X X X X X X X X X X…" at bounding box center [289, 141] width 237 height 185
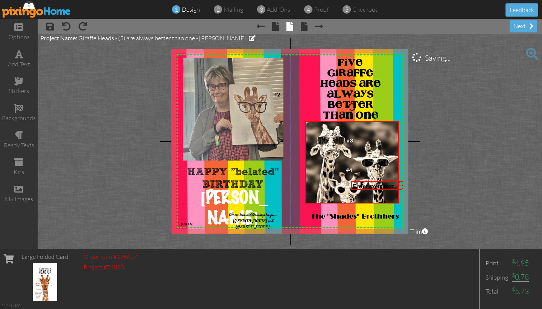
click at [363, 196] on img at bounding box center [352, 162] width 94 height 82
click at [416, 179] on project-studio-wrapper "X X X X X X X X X X X X X X X X X X X X X X X X X X X X X X X X X X X X X X X X…" at bounding box center [290, 141] width 505 height 215
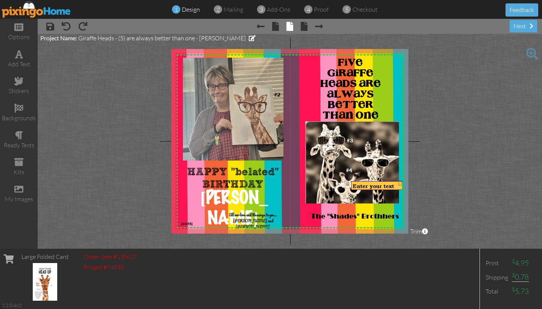
drag, startPoint x: 399, startPoint y: 180, endPoint x: 402, endPoint y: 186, distance: 6.4
click at [402, 186] on div "Enter your text ×" at bounding box center [377, 185] width 52 height 9
drag, startPoint x: 391, startPoint y: 189, endPoint x: 447, endPoint y: 173, distance: 58.9
click at [447, 173] on project-studio-wrapper "X X X X X X X X X X X X X X X X X X X X X X X X X X X X X X X X X X X X X X X X…" at bounding box center [290, 141] width 505 height 215
click at [367, 190] on div "Enter your text" at bounding box center [377, 186] width 52 height 10
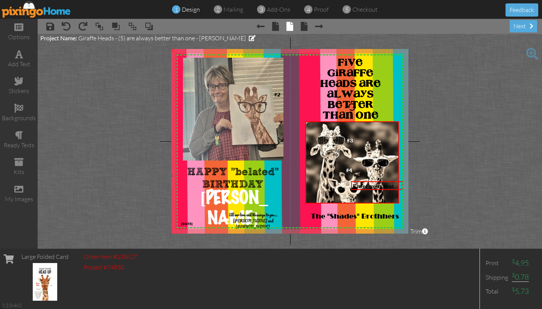
click at [291, 173] on img at bounding box center [300, 174] width 260 height 260
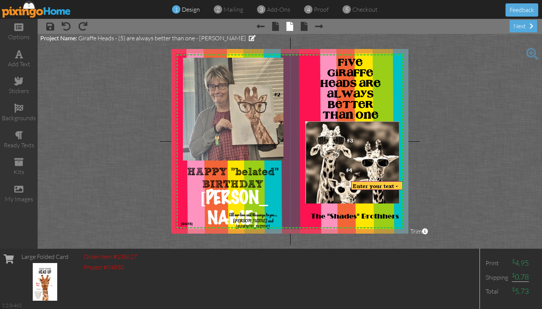
click at [397, 186] on div "Enter your text" at bounding box center [377, 185] width 49 height 7
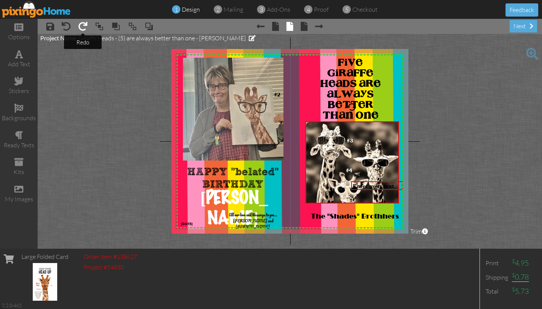
click at [82, 26] on span at bounding box center [82, 26] width 9 height 9
click at [23, 60] on div "add text" at bounding box center [19, 64] width 38 height 9
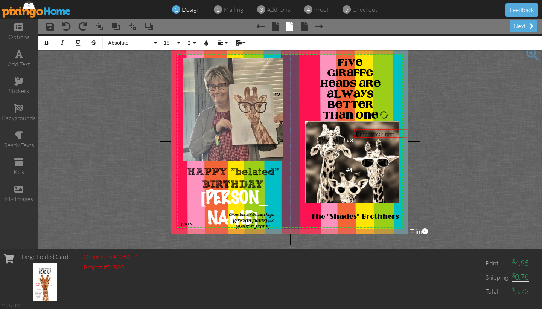
drag, startPoint x: 358, startPoint y: 165, endPoint x: 368, endPoint y: 128, distance: 37.5
click at [368, 128] on div at bounding box center [384, 133] width 63 height 13
drag, startPoint x: 356, startPoint y: 133, endPoint x: 373, endPoint y: 133, distance: 17.7
click at [373, 133] on div "Enter your text ×" at bounding box center [393, 136] width 42 height 15
drag, startPoint x: 389, startPoint y: 129, endPoint x: 370, endPoint y: 126, distance: 19.8
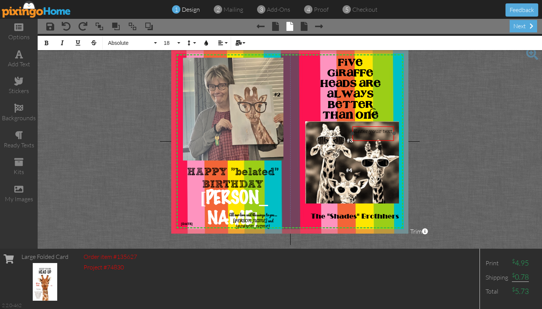
click at [370, 126] on div at bounding box center [374, 133] width 46 height 19
click at [367, 134] on div "Enter your text" at bounding box center [373, 130] width 39 height 7
click at [47, 42] on icon "button" at bounding box center [46, 42] width 5 height 5
click at [179, 43] on button "18" at bounding box center [171, 43] width 22 height 14
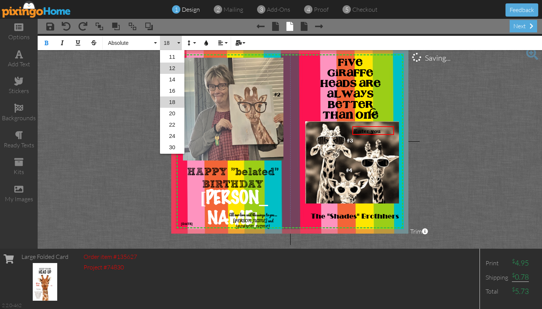
click at [172, 67] on link "12" at bounding box center [172, 68] width 24 height 11
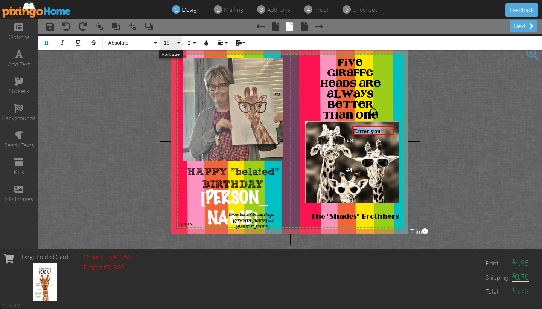
click at [179, 43] on button "18" at bounding box center [171, 43] width 22 height 14
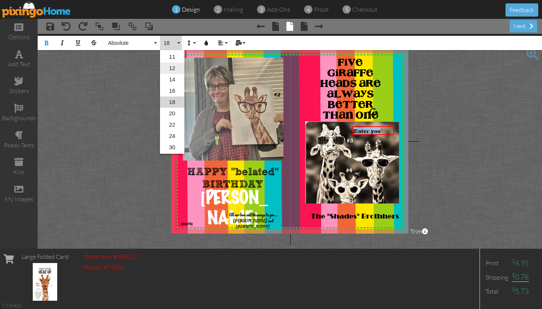
click at [173, 68] on link "12" at bounding box center [172, 68] width 24 height 11
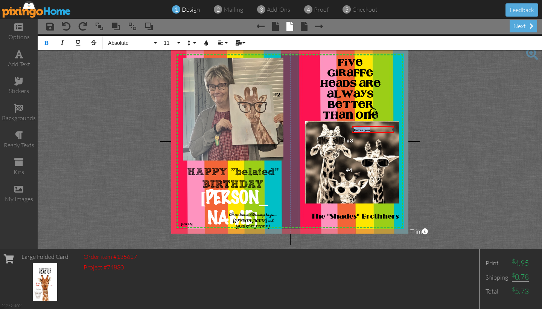
click at [373, 129] on div "Enter you ​" at bounding box center [373, 129] width 39 height 5
click at [375, 129] on div "Enter you ​" at bounding box center [373, 129] width 39 height 5
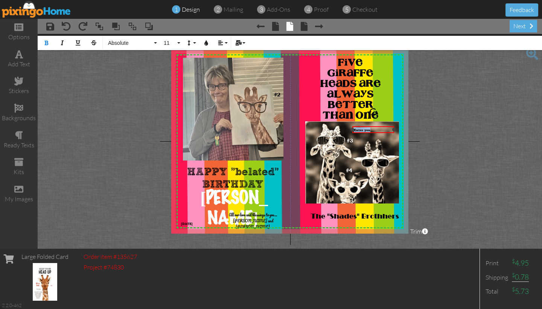
click at [375, 129] on div "Enter you ​" at bounding box center [373, 129] width 39 height 5
click at [178, 42] on button "10" at bounding box center [171, 43] width 22 height 14
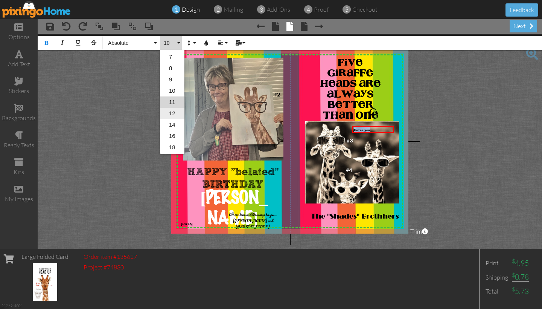
click at [172, 113] on link "12" at bounding box center [172, 113] width 24 height 11
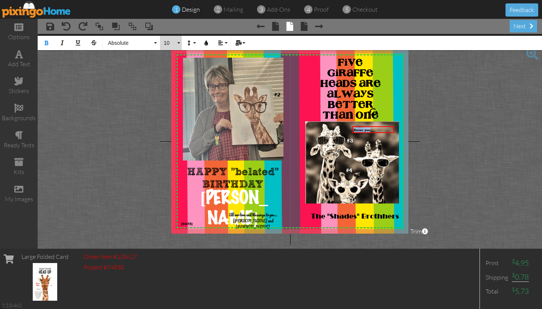
click at [179, 42] on button "10" at bounding box center [171, 43] width 22 height 14
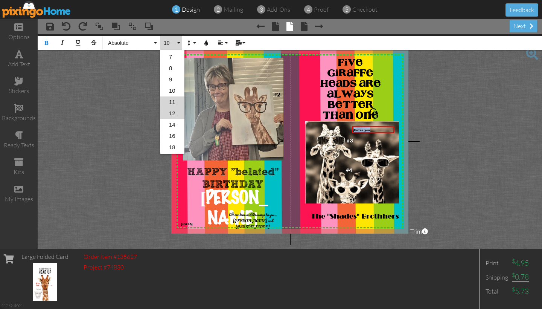
click at [173, 114] on link "12" at bounding box center [172, 113] width 24 height 11
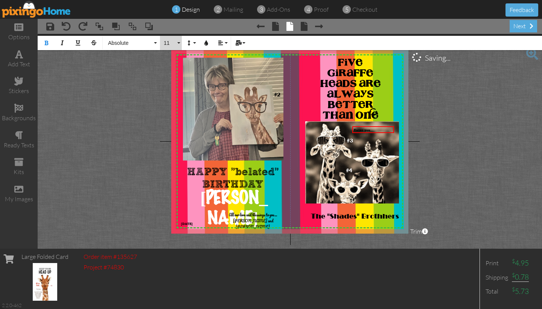
click at [179, 44] on button "11" at bounding box center [171, 43] width 22 height 14
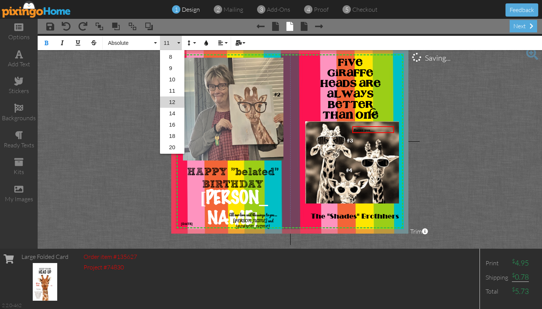
click at [174, 98] on link "12" at bounding box center [172, 101] width 24 height 11
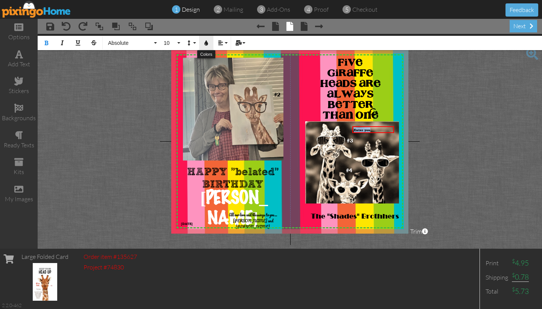
click at [207, 44] on icon "button" at bounding box center [206, 42] width 5 height 5
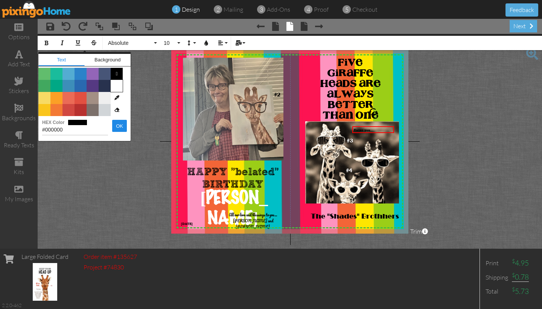
click at [118, 86] on span "Color #FFFFFF" at bounding box center [117, 86] width 12 height 12
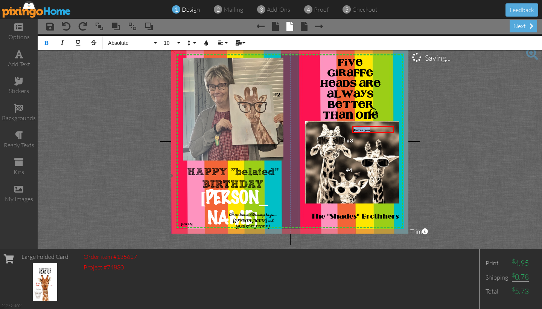
click at [399, 92] on img at bounding box center [300, 174] width 260 height 260
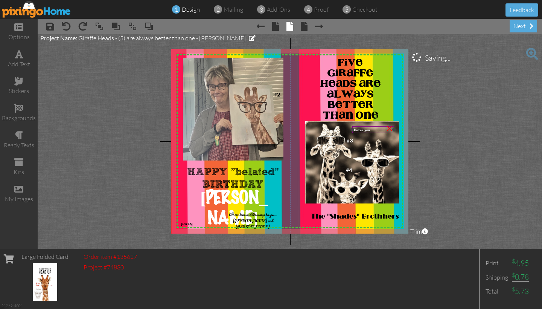
click at [371, 129] on div "Enter you" at bounding box center [373, 129] width 39 height 5
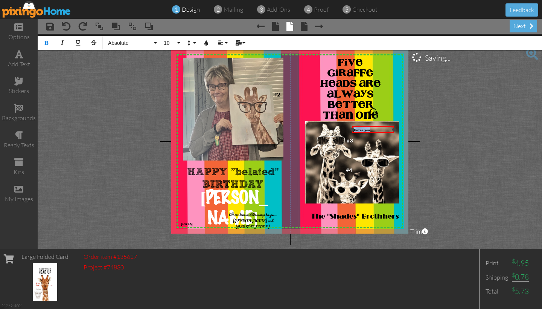
click at [373, 130] on div "Enter you" at bounding box center [373, 129] width 39 height 5
click at [374, 128] on div "Enter you" at bounding box center [373, 129] width 39 height 5
click at [374, 130] on div "Enter you" at bounding box center [373, 129] width 39 height 5
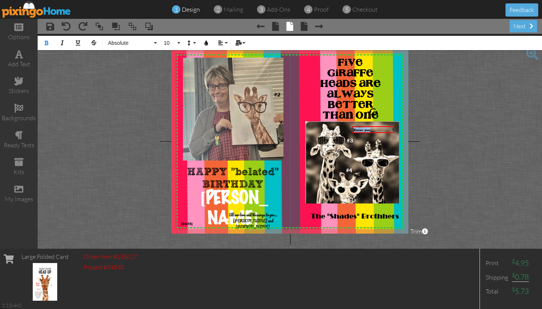
click at [374, 130] on div "Enter you" at bounding box center [373, 129] width 39 height 5
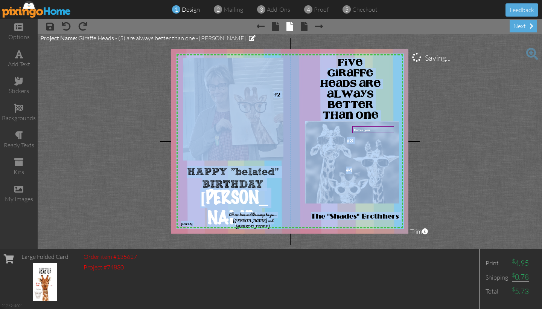
click at [411, 100] on project-studio-wrapper "X X X X X X X X X X X X X X X X X X X X X X X X X X X X X X X X X X X X X X X X…" at bounding box center [290, 141] width 505 height 215
click at [434, 104] on project-studio-wrapper "X X X X X X X X X X X X X X X X X X X X X X X X X X X X X X X X X X X X X X X X…" at bounding box center [290, 141] width 505 height 215
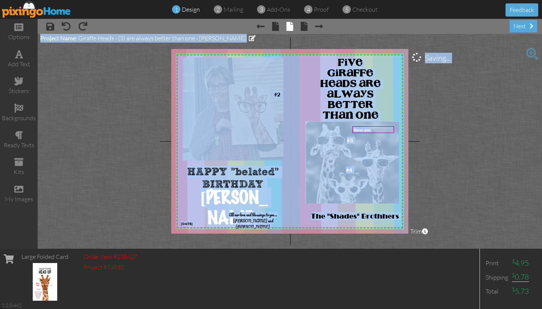
click at [135, 124] on project-studio-wrapper "X X X X X X X X X X X X X X X X X X X X X X X X X X X X X X X X X X X X X X X X…" at bounding box center [290, 141] width 505 height 215
click at [131, 124] on project-studio-wrapper "X X X X X X X X X X X X X X X X X X X X X X X X X X X X X X X X X X X X X X X X…" at bounding box center [290, 141] width 505 height 215
click at [477, 119] on project-studio-wrapper "X X X X X X X X X X X X X X X X X X X X X X X X X X X X X X X X X X X X X X X X…" at bounding box center [290, 141] width 505 height 215
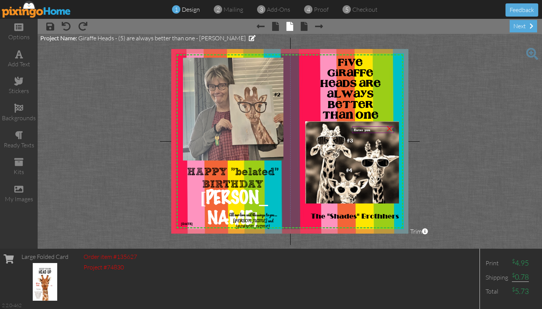
click at [375, 130] on div "Enter you" at bounding box center [373, 129] width 39 height 5
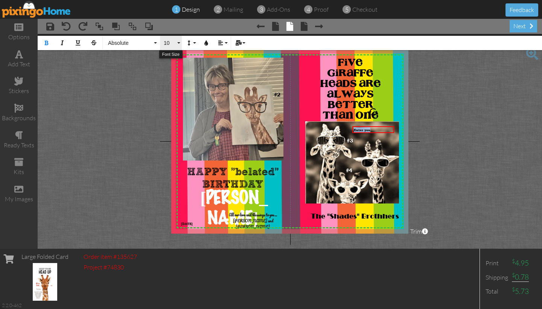
click at [179, 43] on button "10" at bounding box center [171, 43] width 22 height 14
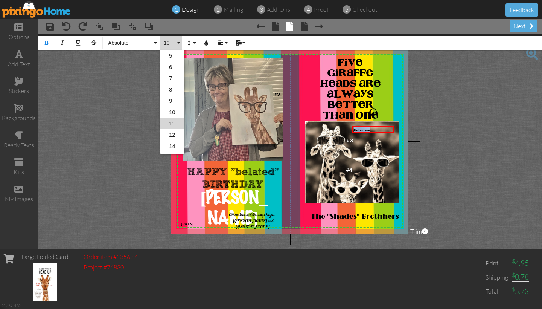
scroll to position [21, 0]
click at [175, 112] on link "12" at bounding box center [172, 113] width 24 height 11
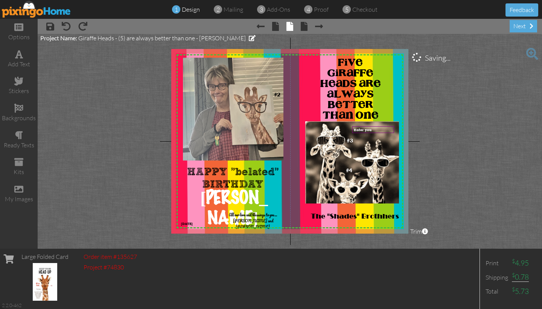
click at [443, 104] on project-studio-wrapper "X X X X X X X X X X X X X X X X X X X X X X X X X X X X X X X X X X X X X X X X…" at bounding box center [290, 141] width 505 height 215
click at [373, 129] on div "Enter you" at bounding box center [373, 129] width 39 height 5
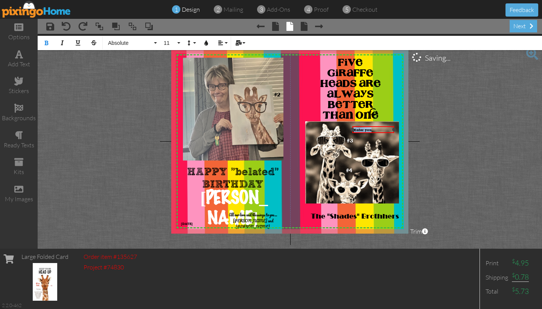
click at [373, 129] on div "Enter you" at bounding box center [373, 129] width 39 height 5
click at [375, 129] on div "Enter you" at bounding box center [373, 129] width 39 height 5
click at [178, 43] on button "11" at bounding box center [171, 43] width 22 height 14
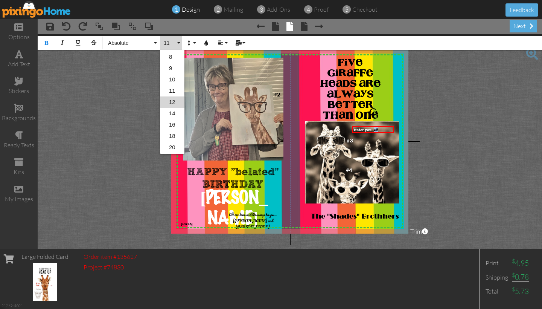
click at [175, 101] on link "12" at bounding box center [172, 101] width 24 height 11
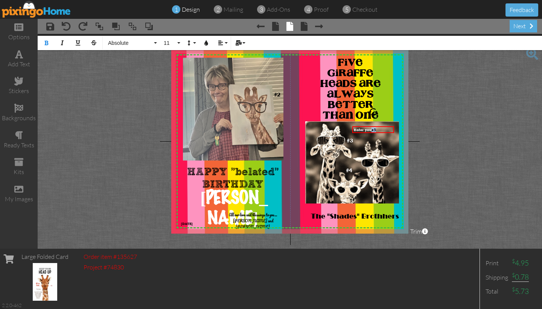
click at [425, 115] on project-studio-wrapper "X X X X X X X X X X X X X X X X X X X X X X X X X X X X X X X X X X X X X X X X…" at bounding box center [290, 141] width 505 height 215
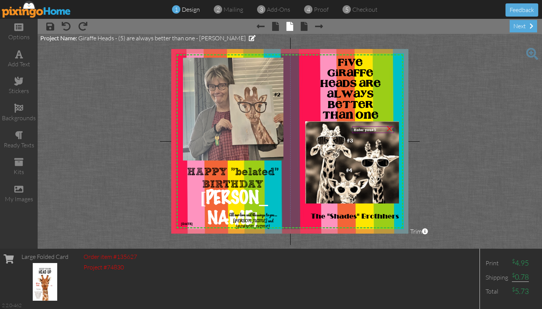
click at [380, 130] on div "Enter you #5" at bounding box center [373, 129] width 39 height 5
click at [381, 130] on div "Enter you #5" at bounding box center [373, 129] width 39 height 5
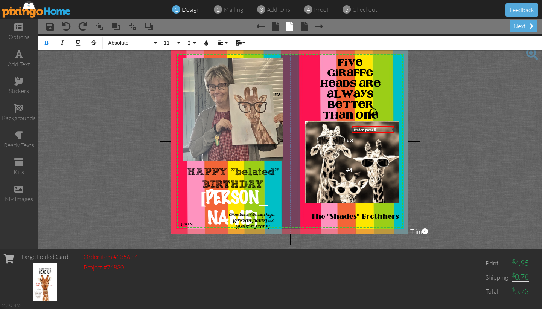
click at [381, 130] on div "Enter you #5" at bounding box center [373, 129] width 39 height 5
click at [180, 41] on button "11" at bounding box center [171, 43] width 22 height 14
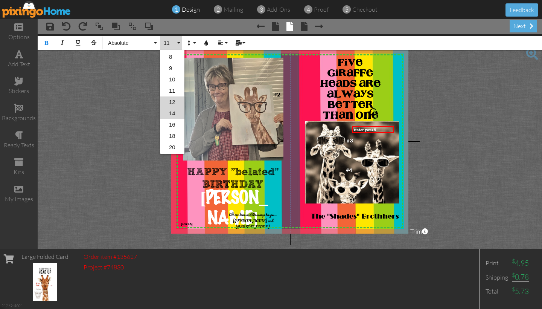
click at [173, 114] on link "14" at bounding box center [172, 113] width 24 height 11
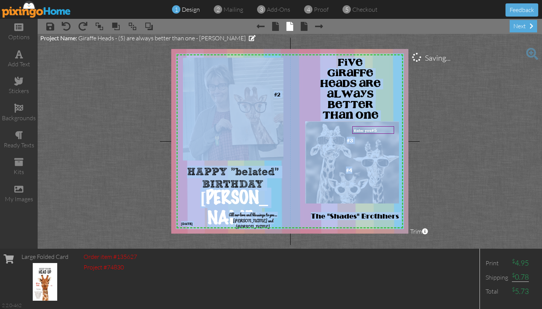
click at [419, 119] on project-studio-wrapper "X X X X X X X X X X X X X X X X X X X X X X X X X X X X X X X X X X X X X X X X…" at bounding box center [290, 141] width 505 height 215
click at [421, 119] on project-studio-wrapper "X X X X X X X X X X X X X X X X X X X X X X X X X X X X X X X X X X X X X X X X…" at bounding box center [290, 141] width 505 height 215
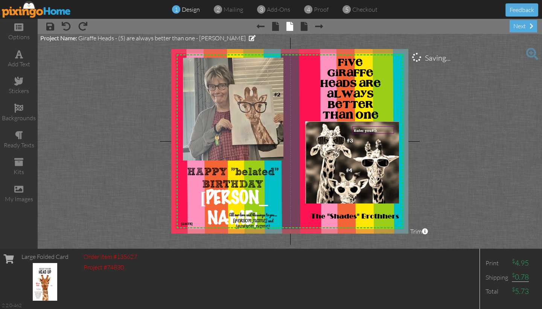
click at [422, 118] on project-studio-wrapper "X X X X X X X X X X X X X X X X X X X X X X X X X X X X X X X X X X X X X X X X…" at bounding box center [290, 141] width 505 height 215
click at [354, 141] on div "×" at bounding box center [357, 137] width 12 height 12
click at [354, 141] on img at bounding box center [352, 162] width 94 height 82
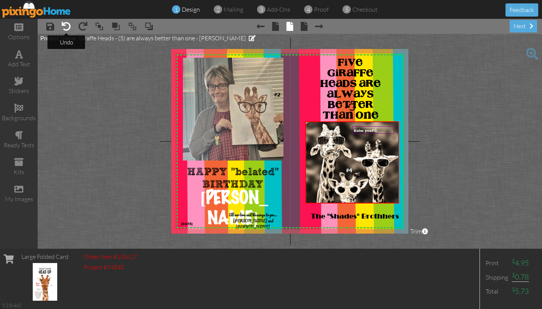
click at [66, 29] on span at bounding box center [66, 26] width 9 height 9
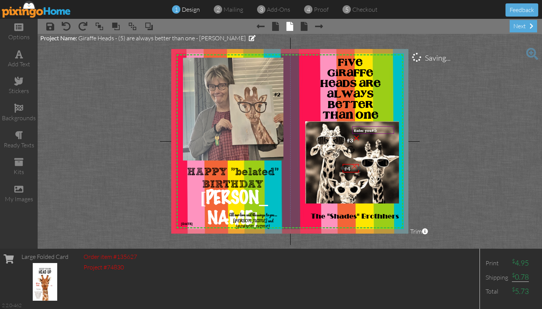
click at [346, 163] on div at bounding box center [351, 168] width 20 height 13
click at [345, 167] on div at bounding box center [343, 168] width 4 height 4
click at [381, 130] on div "Enter you #5" at bounding box center [373, 130] width 39 height 6
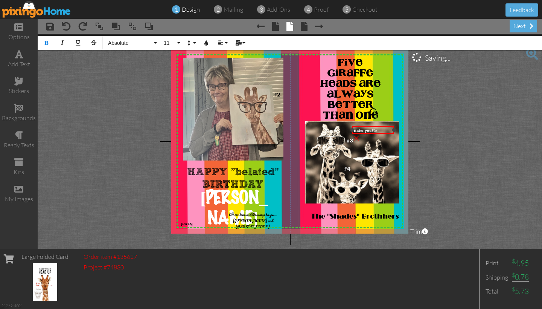
click at [381, 130] on div "Enter you #5" at bounding box center [373, 130] width 39 height 6
click at [178, 43] on button "11" at bounding box center [171, 43] width 22 height 14
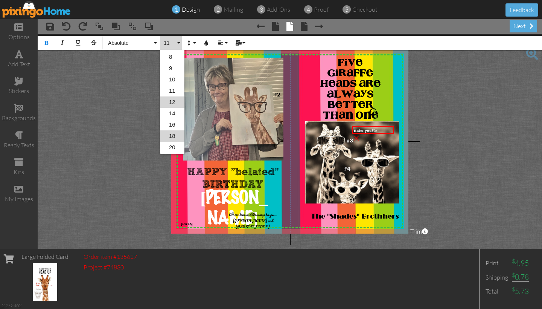
click at [173, 135] on link "18" at bounding box center [172, 135] width 24 height 11
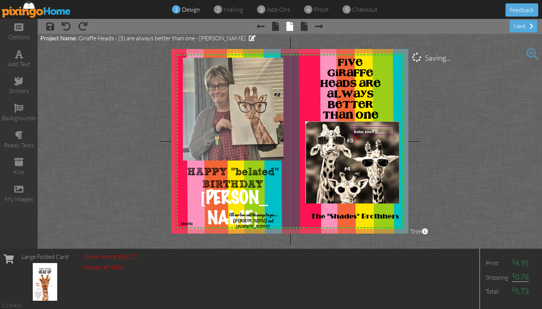
click at [433, 110] on project-studio-wrapper "X X X X X X X X X X X X X X X X X X X X X X X X X X X X X X X X X X X X X X X X…" at bounding box center [290, 141] width 505 height 215
click at [373, 127] on div at bounding box center [373, 131] width 46 height 13
click at [375, 124] on div at bounding box center [376, 130] width 46 height 13
click at [374, 130] on span "Enter you" at bounding box center [366, 130] width 18 height 4
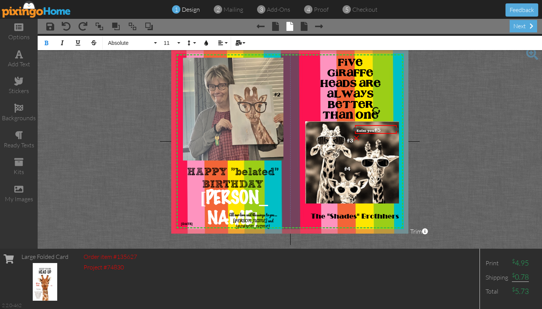
click at [374, 130] on span "Enter you" at bounding box center [366, 130] width 18 height 4
drag, startPoint x: 396, startPoint y: 129, endPoint x: 378, endPoint y: 130, distance: 18.5
click at [378, 130] on div at bounding box center [379, 129] width 4 height 4
drag, startPoint x: 368, startPoint y: 125, endPoint x: 398, endPoint y: 141, distance: 34.1
click at [398, 141] on div at bounding box center [396, 146] width 27 height 13
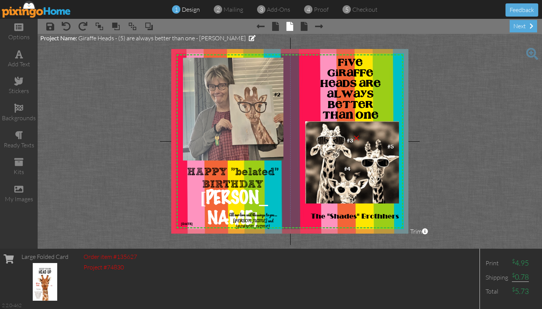
click at [441, 122] on project-studio-wrapper "X X X X X X X X X X X X X X X X X X X X X X X X X X X X X X X X X X X X X X X X…" at bounding box center [290, 141] width 505 height 215
click at [414, 119] on project-studio-wrapper "X X X X X X X X X X X X X X X X X X X X X X X X X X X X X X X X X X X X X X X X…" at bounding box center [290, 141] width 505 height 215
click at [412, 106] on project-studio-wrapper "X X X X X X X X X X X X X X X X X X X X X X X X X X X X X X X X X X X X X X X X…" at bounding box center [290, 141] width 505 height 215
click at [167, 103] on project-studio-wrapper "X X X X X X X X X X X X X X X X X X X X X X X X X X X X X X X X X X X X X X X X…" at bounding box center [290, 141] width 505 height 215
click at [151, 101] on project-studio-wrapper "X X X X X X X X X X X X X X X X X X X X X X X X X X X X X X X X X X X X X X X X…" at bounding box center [290, 141] width 505 height 215
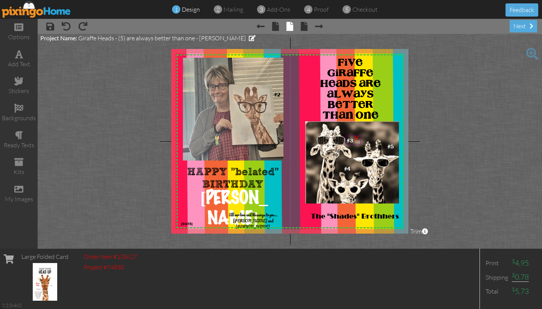
click at [354, 143] on div "×" at bounding box center [357, 137] width 12 height 12
click at [66, 25] on span at bounding box center [66, 26] width 9 height 9
click at [353, 139] on div "#3 ×" at bounding box center [353, 140] width 15 height 9
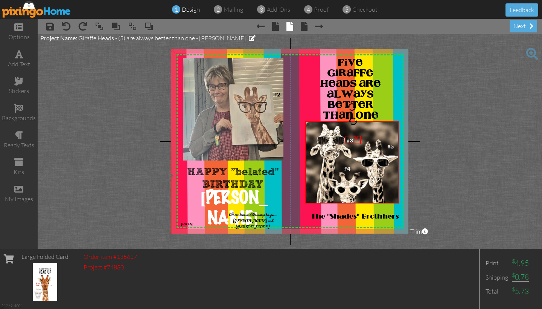
click at [174, 113] on img at bounding box center [300, 174] width 260 height 260
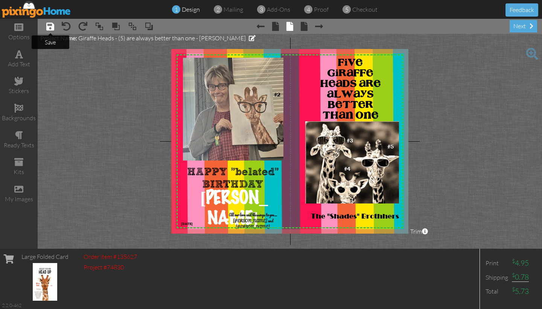
click at [50, 29] on span at bounding box center [50, 26] width 8 height 9
click at [532, 53] on span at bounding box center [533, 54] width 12 height 12
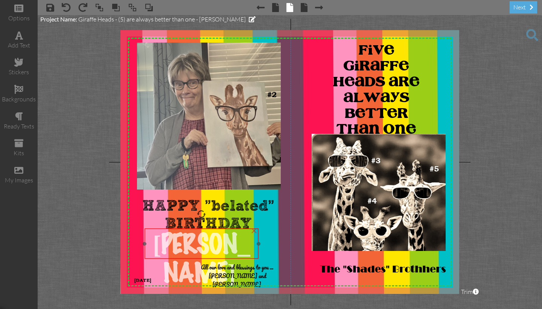
drag, startPoint x: 230, startPoint y: 226, endPoint x: 221, endPoint y: 228, distance: 9.0
click at [221, 228] on div at bounding box center [202, 243] width 118 height 34
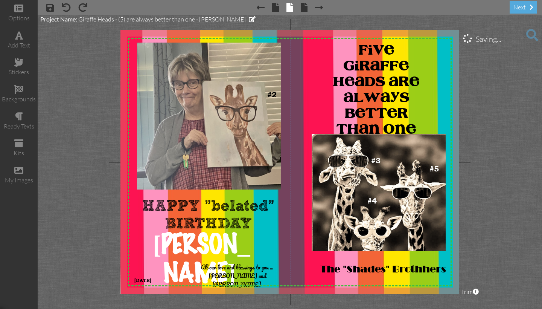
click at [102, 214] on project-studio-wrapper "X X X X X X X X X X X X X X X X X X X X X X X X X X X X X X X X X X X X X X X X…" at bounding box center [290, 162] width 505 height 294
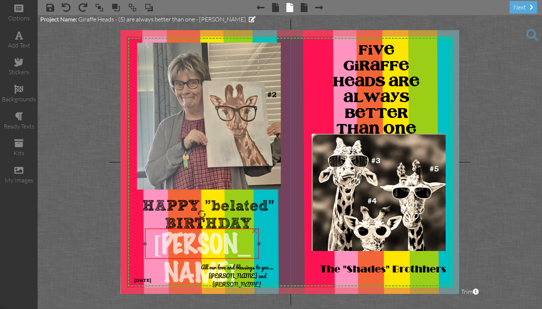
click at [189, 229] on div "[PERSON_NAME]" at bounding box center [202, 258] width 114 height 61
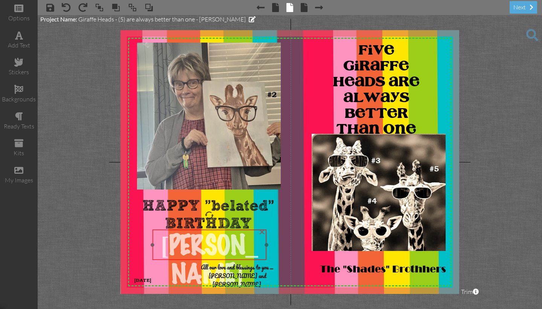
drag, startPoint x: 189, startPoint y: 229, endPoint x: 197, endPoint y: 230, distance: 7.2
click at [197, 230] on div "[PERSON_NAME]" at bounding box center [210, 259] width 114 height 61
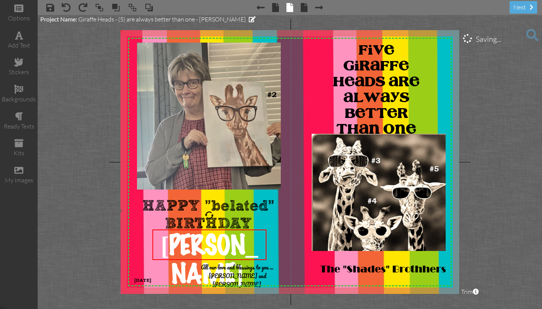
click at [122, 215] on img at bounding box center [305, 210] width 372 height 372
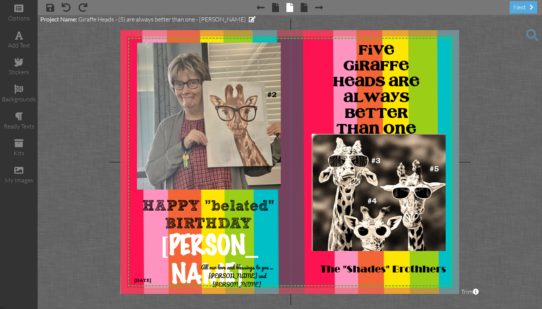
click at [531, 35] on span at bounding box center [533, 35] width 12 height 12
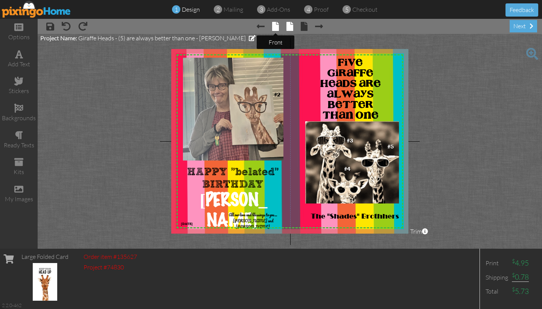
click at [276, 28] on span at bounding box center [275, 26] width 7 height 9
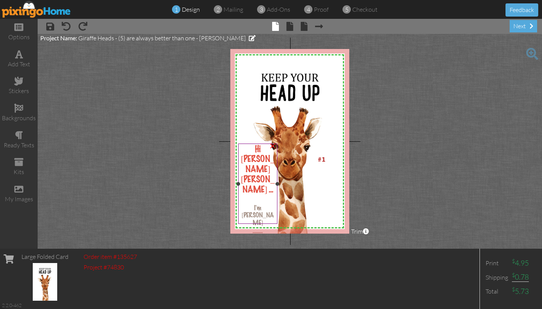
click at [263, 235] on span "I'm here to help you to learn how to take care your Giraffe" at bounding box center [258, 252] width 34 height 35
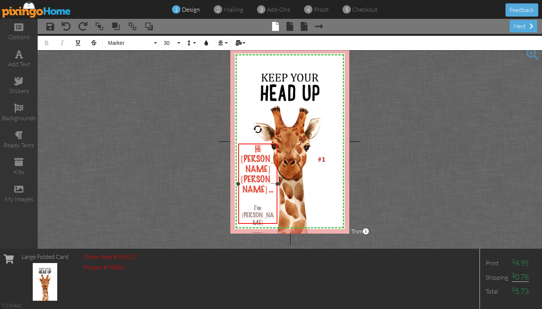
click at [266, 235] on span "I'm here to help you to learn how to take care your Giraffe" at bounding box center [258, 252] width 34 height 35
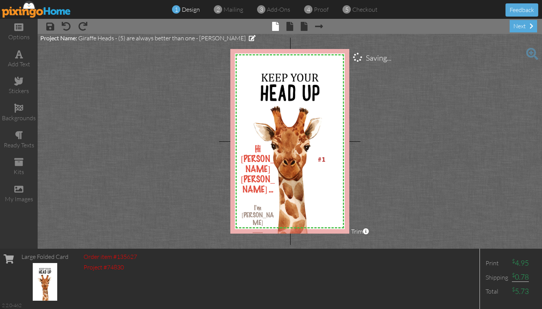
click at [388, 176] on project-studio-wrapper "X X X X X X X X X X X X X X X X X X X X X X X X X X X X X X X X X X X X X X X X…" at bounding box center [290, 141] width 505 height 215
click at [290, 28] on span at bounding box center [290, 26] width 7 height 9
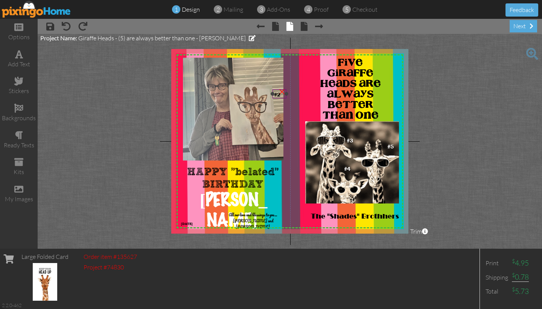
click at [274, 93] on div at bounding box center [273, 94] width 4 height 4
click at [273, 93] on div at bounding box center [272, 94] width 4 height 4
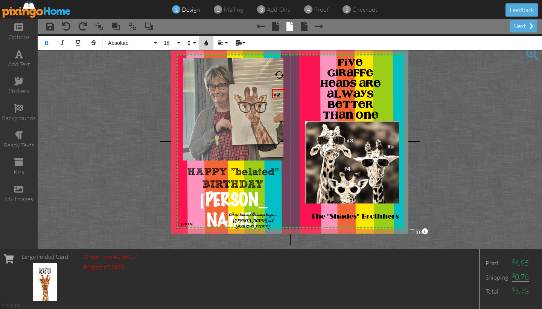
click at [206, 43] on icon "button" at bounding box center [206, 42] width 5 height 5
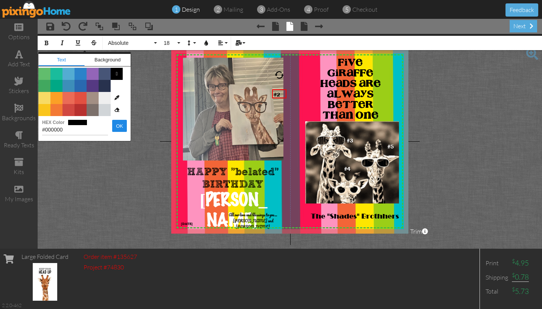
click at [79, 109] on span "Color #B8312F" at bounding box center [81, 110] width 12 height 12
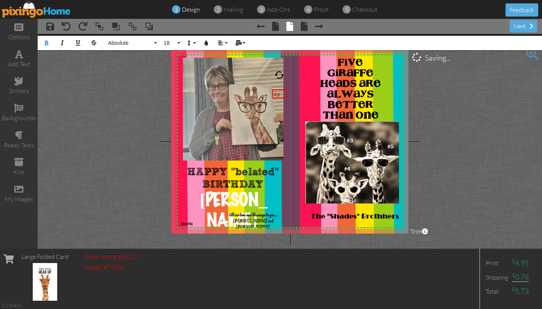
click at [75, 139] on project-studio-wrapper "X X X X X X X X X X X X X X X X X X X X X X X X X X X X X X X X X X X X X X X X…" at bounding box center [290, 141] width 505 height 215
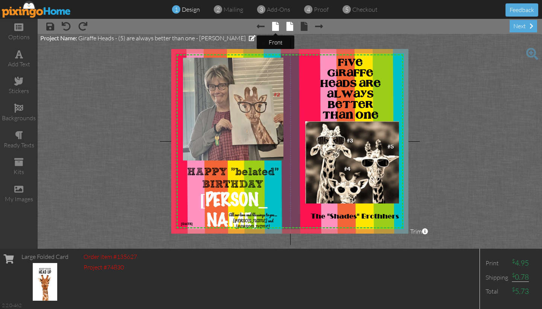
click at [276, 29] on span at bounding box center [275, 26] width 7 height 9
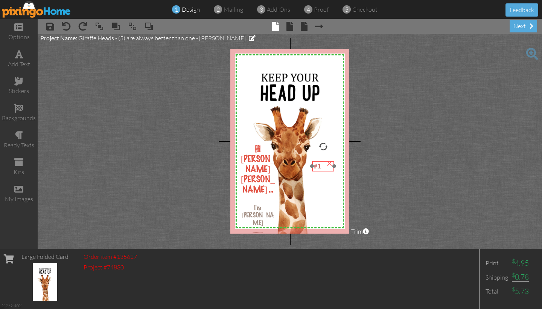
drag, startPoint x: 322, startPoint y: 154, endPoint x: 318, endPoint y: 160, distance: 7.9
click at [318, 160] on div at bounding box center [323, 166] width 26 height 14
click at [386, 148] on project-studio-wrapper "X X X X X X X X X X X X X X X X X X X X X X X X X X X X X X X X X X X X X X X X…" at bounding box center [290, 141] width 505 height 215
click at [322, 166] on span "1" at bounding box center [320, 166] width 4 height 8
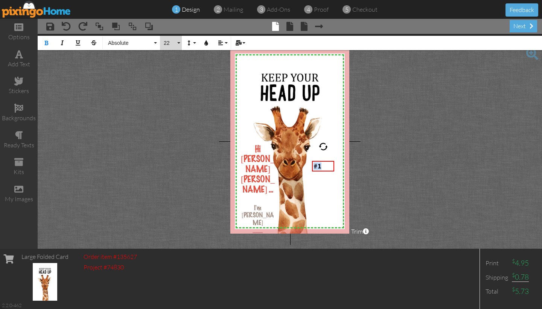
click at [178, 42] on button "22" at bounding box center [171, 43] width 22 height 14
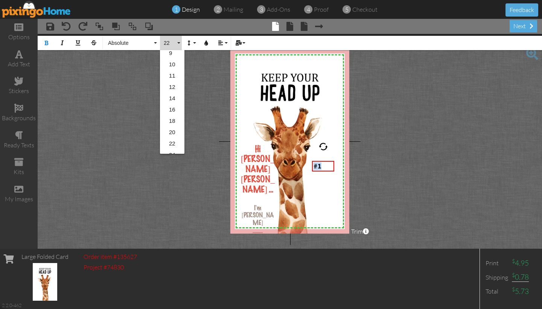
scroll to position [49, 0]
click at [172, 141] on link "22" at bounding box center [172, 142] width 24 height 11
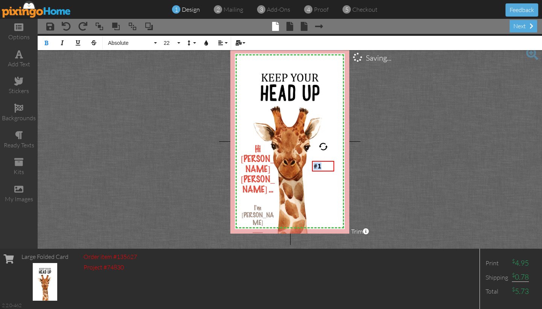
click at [172, 141] on project-studio-wrapper "X X X X X X X X X X X X X X X X X X X X X X X X X X X X X X X X X X X X X X X X…" at bounding box center [290, 141] width 505 height 215
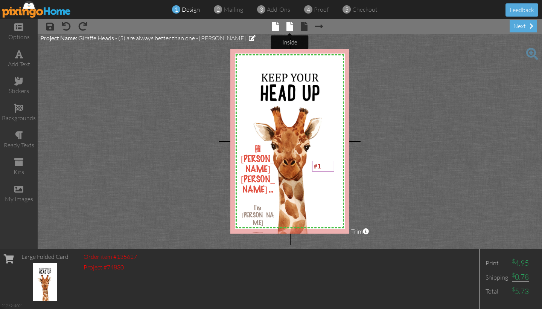
click at [291, 26] on span at bounding box center [290, 26] width 7 height 9
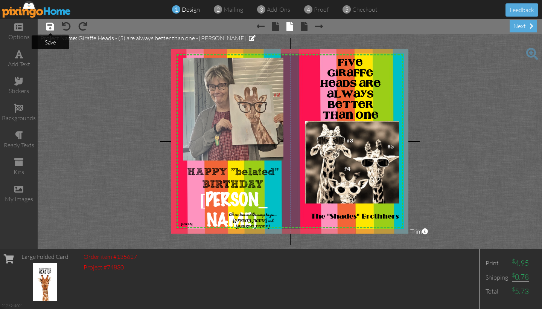
click at [49, 29] on span at bounding box center [50, 26] width 8 height 9
click at [44, 14] on img at bounding box center [36, 9] width 69 height 17
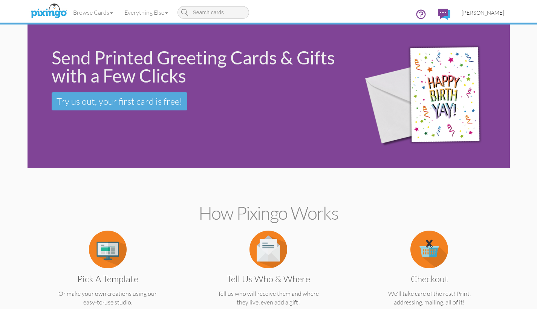
click at [481, 13] on span "[PERSON_NAME]" at bounding box center [482, 12] width 43 height 6
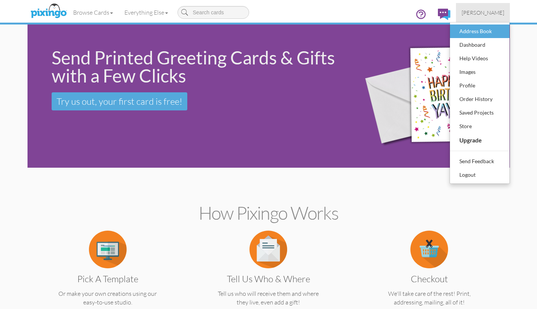
click at [477, 31] on div "Address Book" at bounding box center [479, 31] width 44 height 11
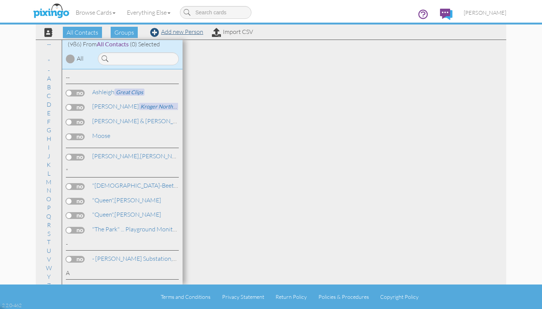
click at [184, 33] on link "Add new Person" at bounding box center [176, 32] width 53 height 8
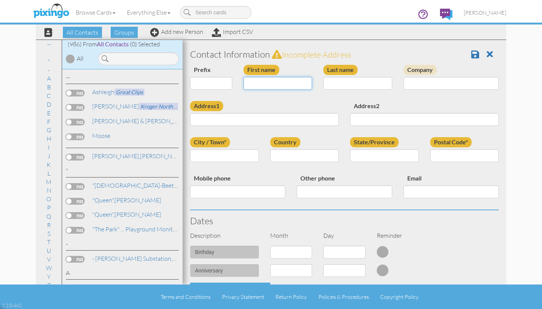
click at [255, 82] on input "First name" at bounding box center [278, 83] width 69 height 13
type input "[PERSON_NAME]"
click at [325, 83] on input "Last name" at bounding box center [358, 83] width 69 height 13
type input "Park"
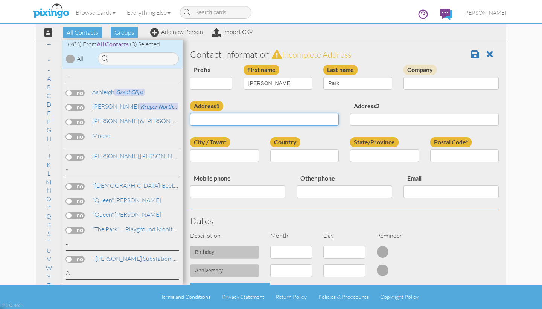
click at [194, 118] on input "Address1" at bounding box center [264, 119] width 149 height 13
type input "[STREET_ADDRESS]"
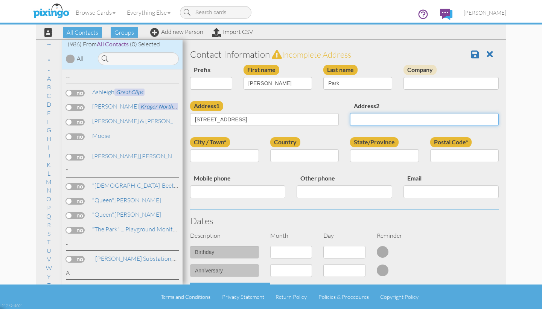
click at [350, 120] on input "Address2" at bounding box center [424, 119] width 149 height 13
type input "Apartment 110 A"
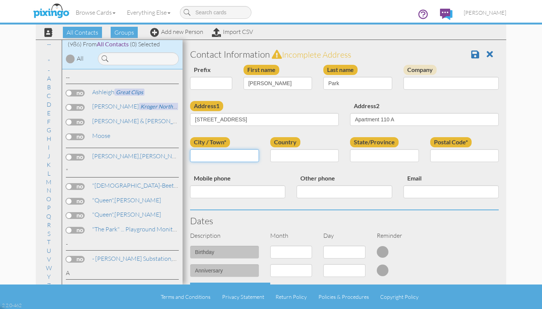
click at [200, 155] on input "City / Town*" at bounding box center [224, 155] width 69 height 13
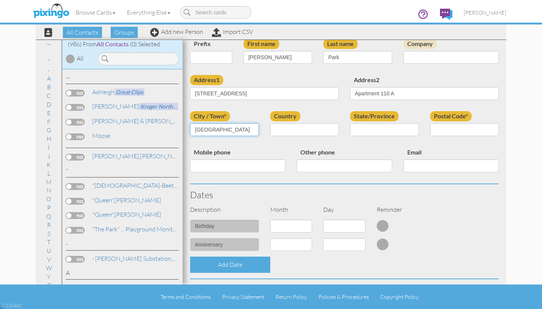
type input "[GEOGRAPHIC_DATA]"
select select "object:10539"
select select "object:10837"
click at [433, 128] on input "Postal Code*" at bounding box center [465, 129] width 69 height 13
type input "6"
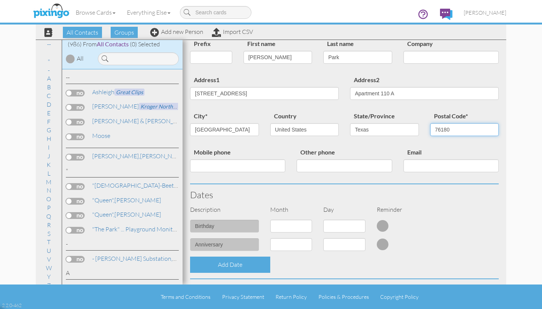
type input "76180"
select select "object:10528"
select select "number:15"
click at [359, 269] on div "Add Date" at bounding box center [345, 265] width 320 height 16
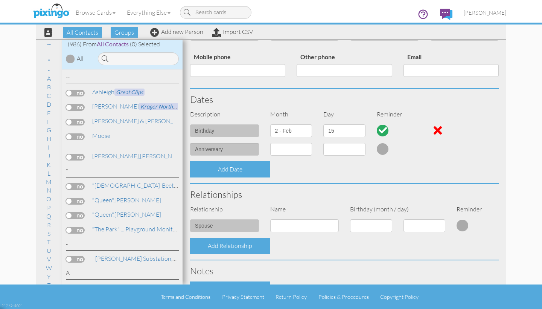
scroll to position [149, 0]
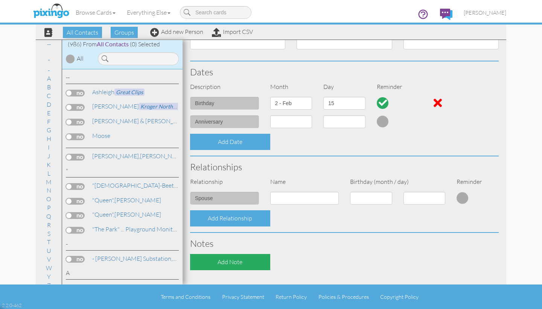
click at [202, 258] on div "Add Note" at bounding box center [230, 262] width 80 height 16
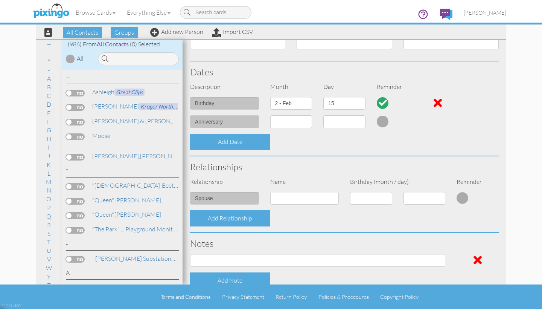
scroll to position [147, 0]
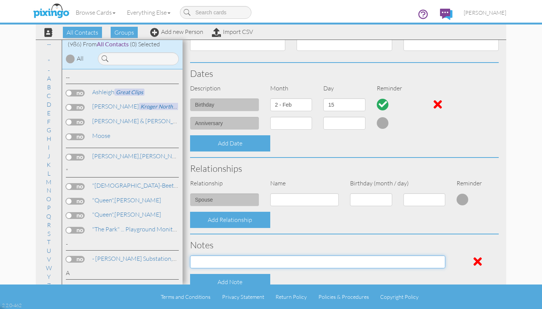
click at [192, 260] on input at bounding box center [317, 261] width 255 height 13
type input "p"
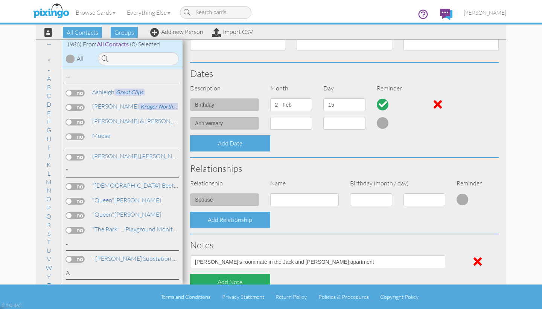
click at [214, 279] on div "Add Note" at bounding box center [230, 282] width 80 height 16
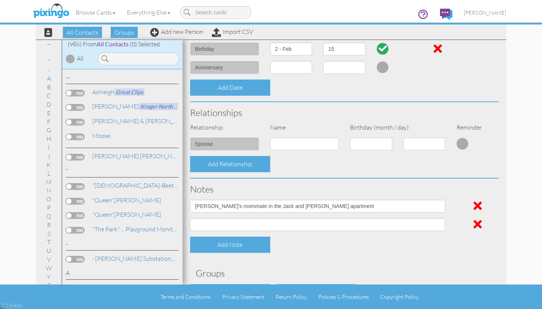
scroll to position [202, 0]
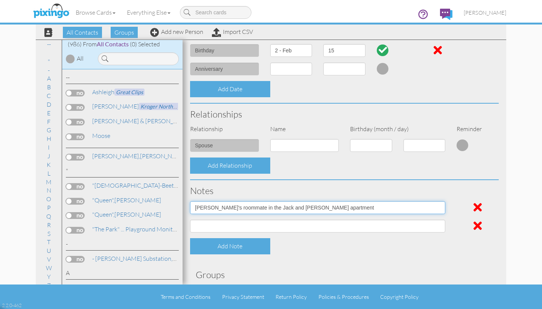
click at [322, 206] on input "[PERSON_NAME]'s roommate in the Jack and [PERSON_NAME] apartment" at bounding box center [317, 207] width 255 height 13
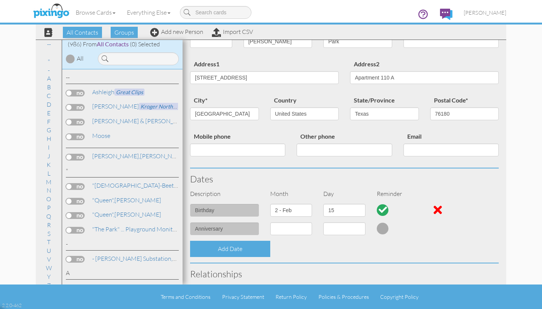
scroll to position [0, 0]
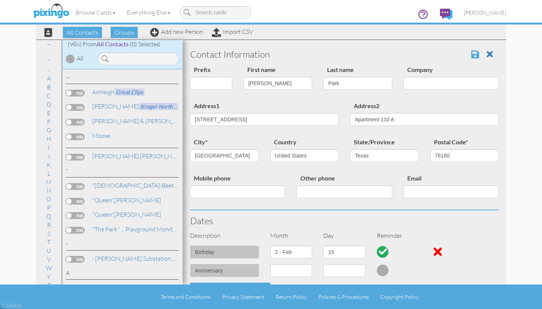
type input "[PERSON_NAME]'s roommate in the Jack and [PERSON_NAME] apartment."
click at [472, 55] on span at bounding box center [476, 54] width 8 height 9
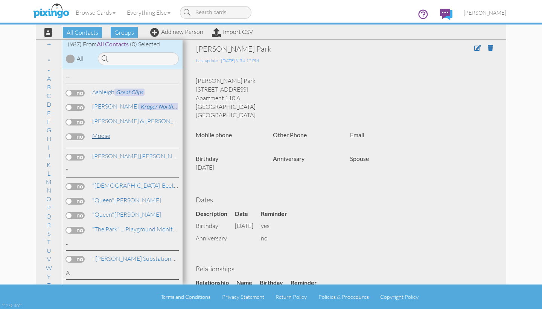
click at [99, 134] on link "Moose" at bounding box center [102, 135] width 20 height 9
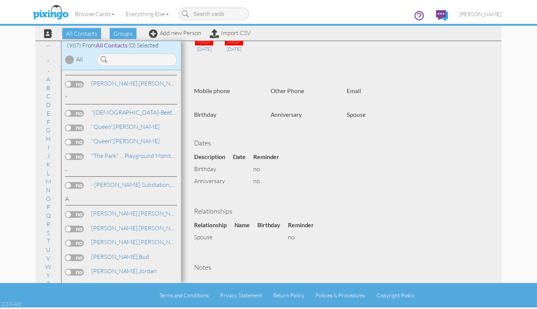
scroll to position [157, 0]
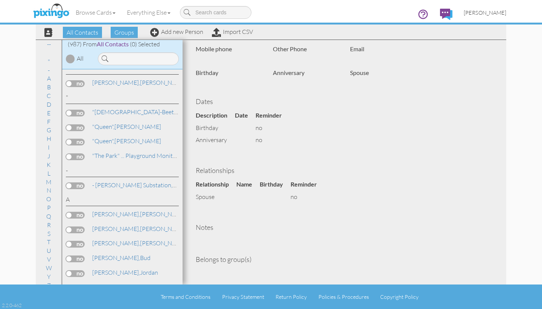
click at [480, 13] on span "[PERSON_NAME]" at bounding box center [485, 12] width 43 height 6
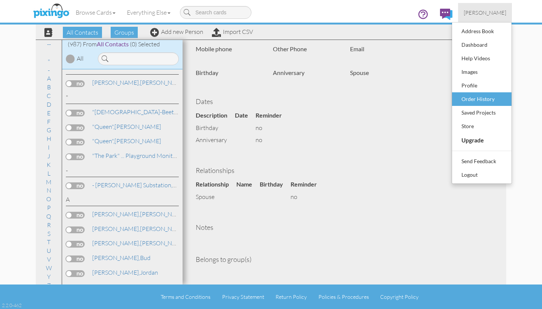
click at [467, 99] on div "Order History" at bounding box center [482, 98] width 44 height 11
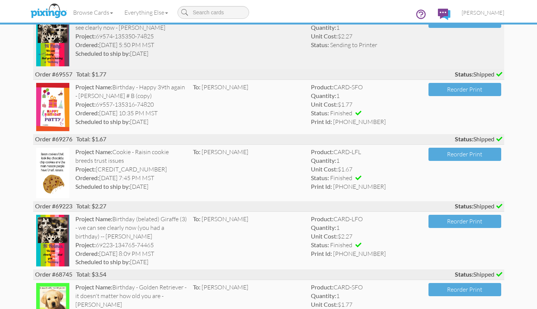
scroll to position [99, 0]
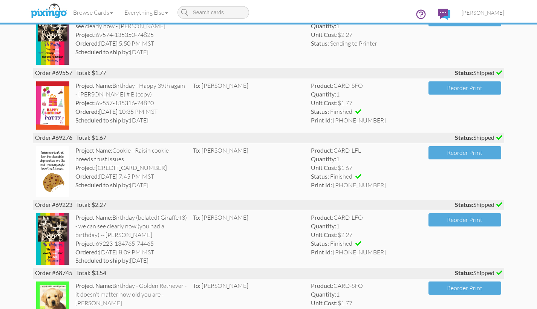
click at [49, 225] on img at bounding box center [52, 239] width 33 height 52
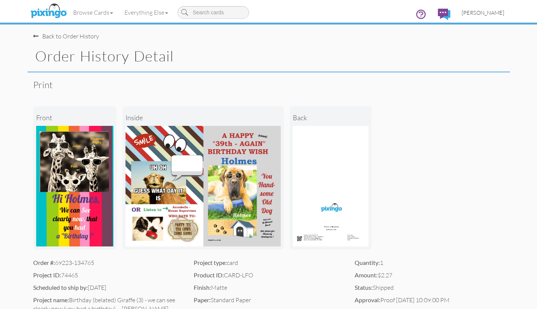
click at [473, 12] on span "[PERSON_NAME]" at bounding box center [482, 12] width 43 height 6
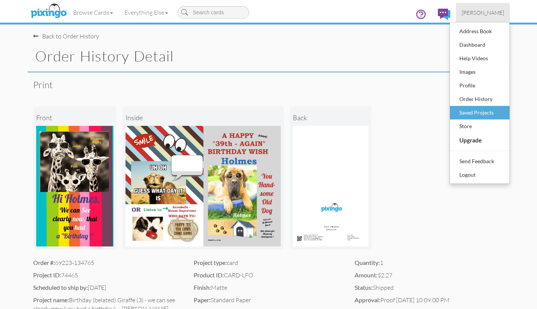
click at [469, 112] on div "Saved Projects" at bounding box center [479, 112] width 44 height 11
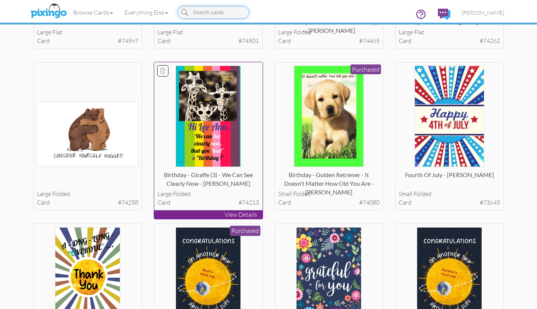
scroll to position [334, 0]
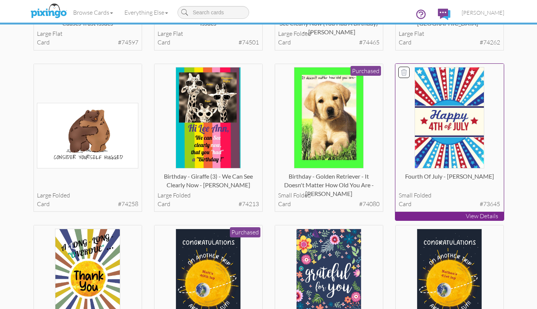
click at [453, 213] on p "View Details" at bounding box center [449, 216] width 108 height 9
click at [455, 212] on p "View Details" at bounding box center [449, 216] width 108 height 9
click at [457, 213] on p "View Details" at bounding box center [449, 216] width 108 height 9
